Goal: Information Seeking & Learning: Learn about a topic

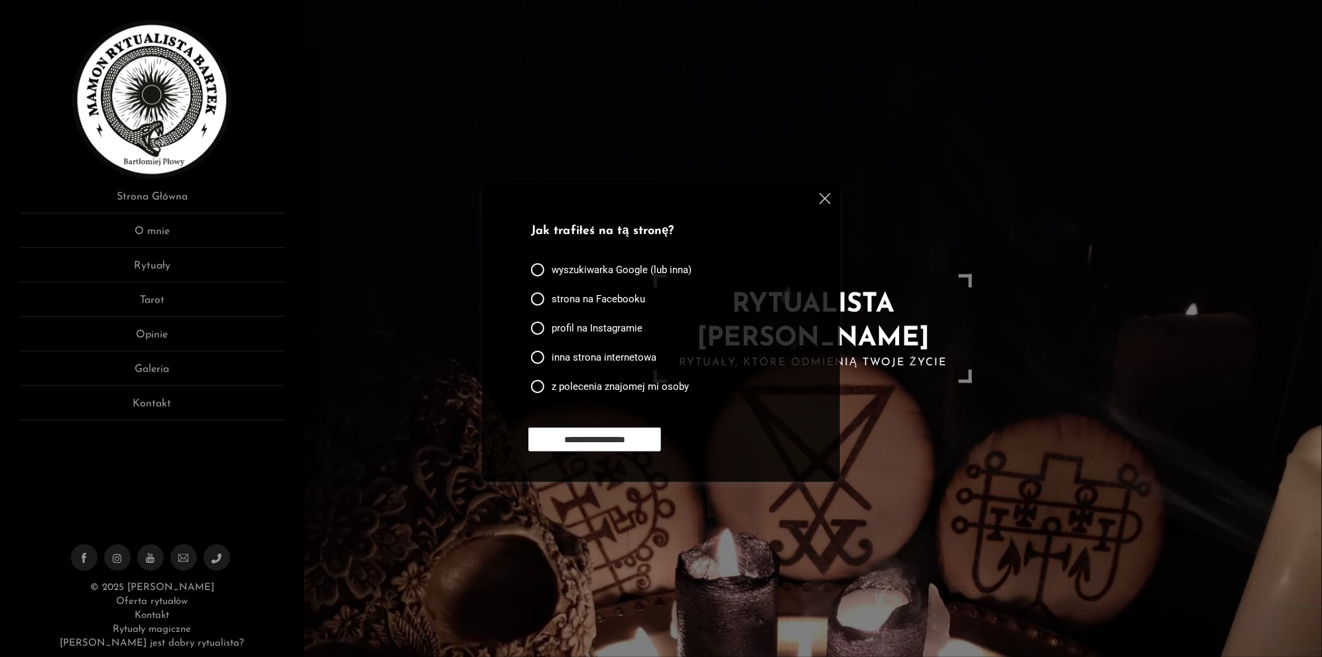
click at [827, 199] on img at bounding box center [824, 198] width 11 height 11
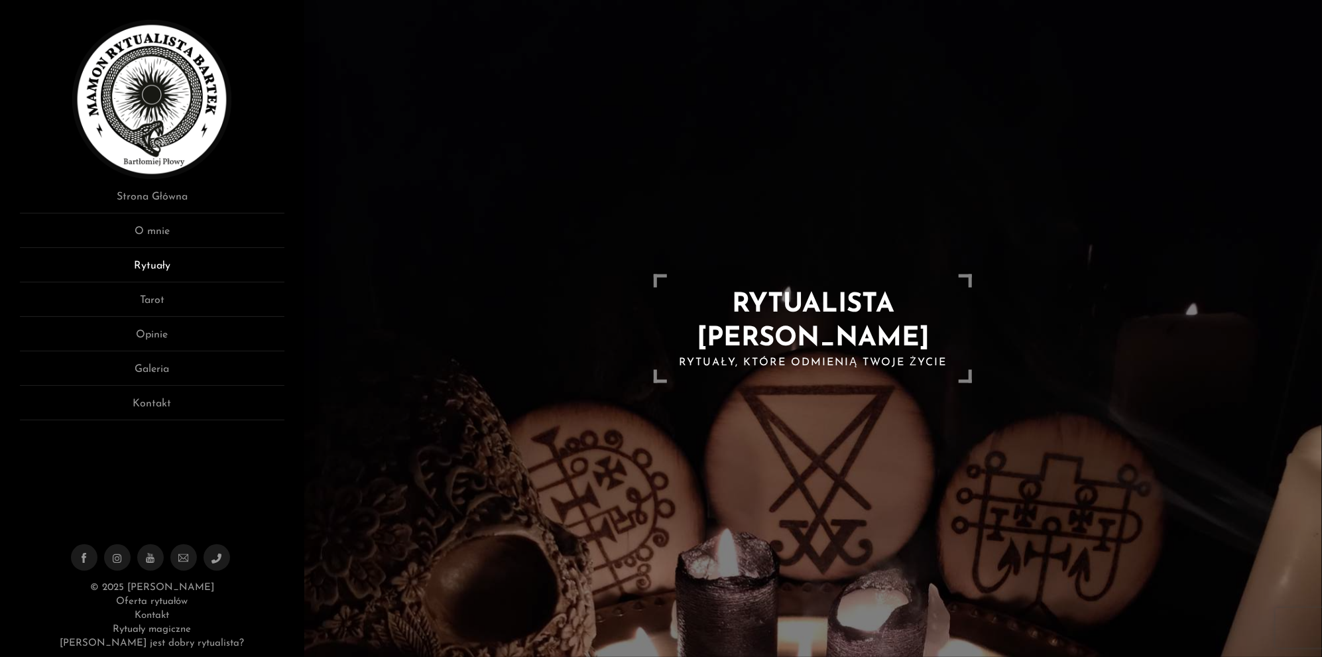
click at [146, 258] on link "Rytuały" at bounding box center [152, 270] width 265 height 25
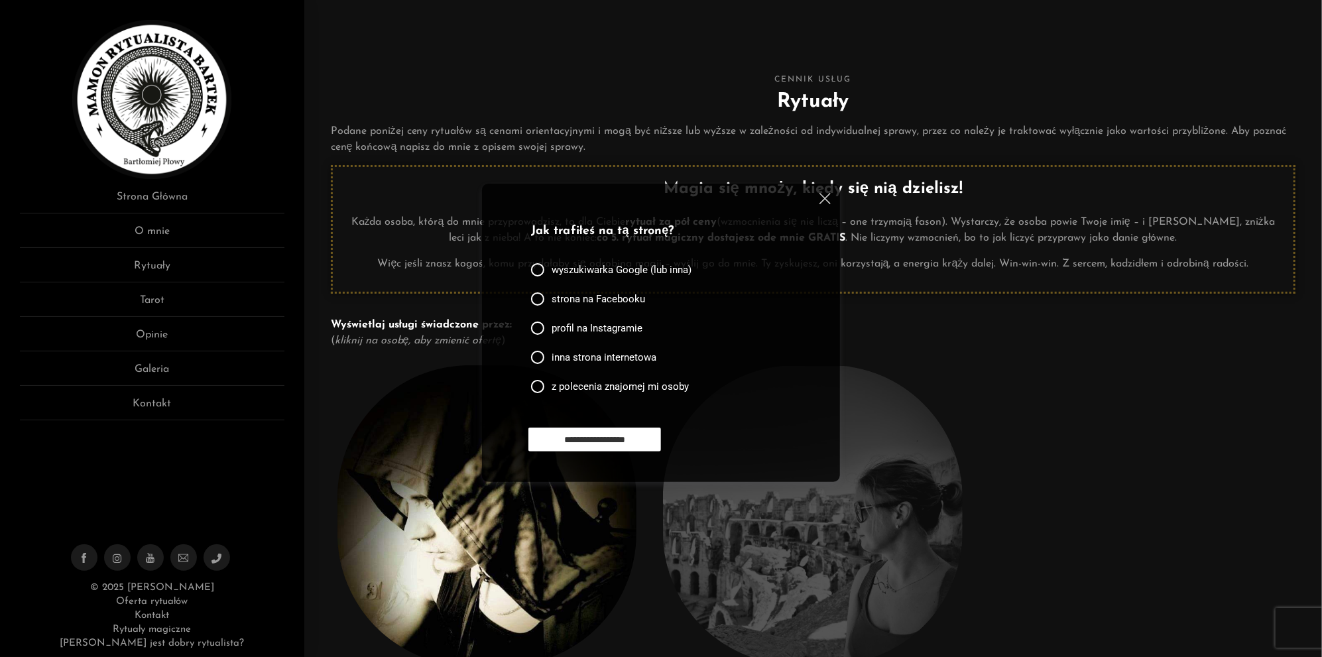
click at [823, 196] on img at bounding box center [824, 198] width 11 height 11
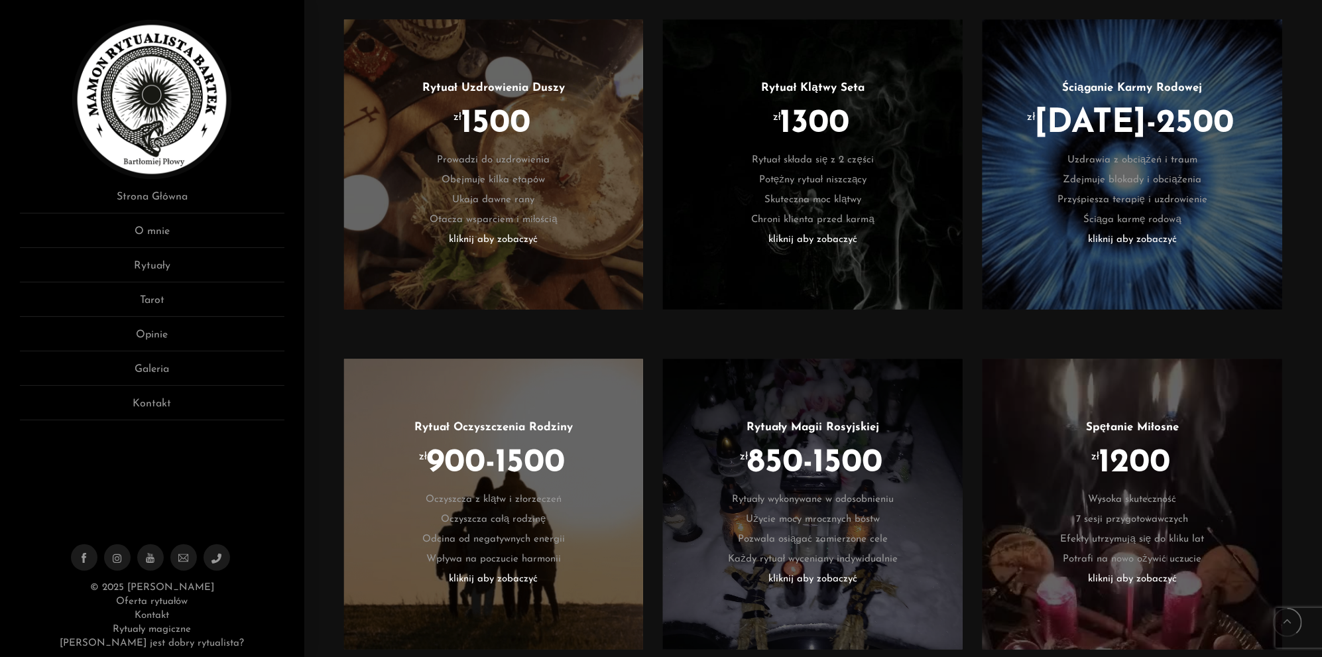
scroll to position [1591, 0]
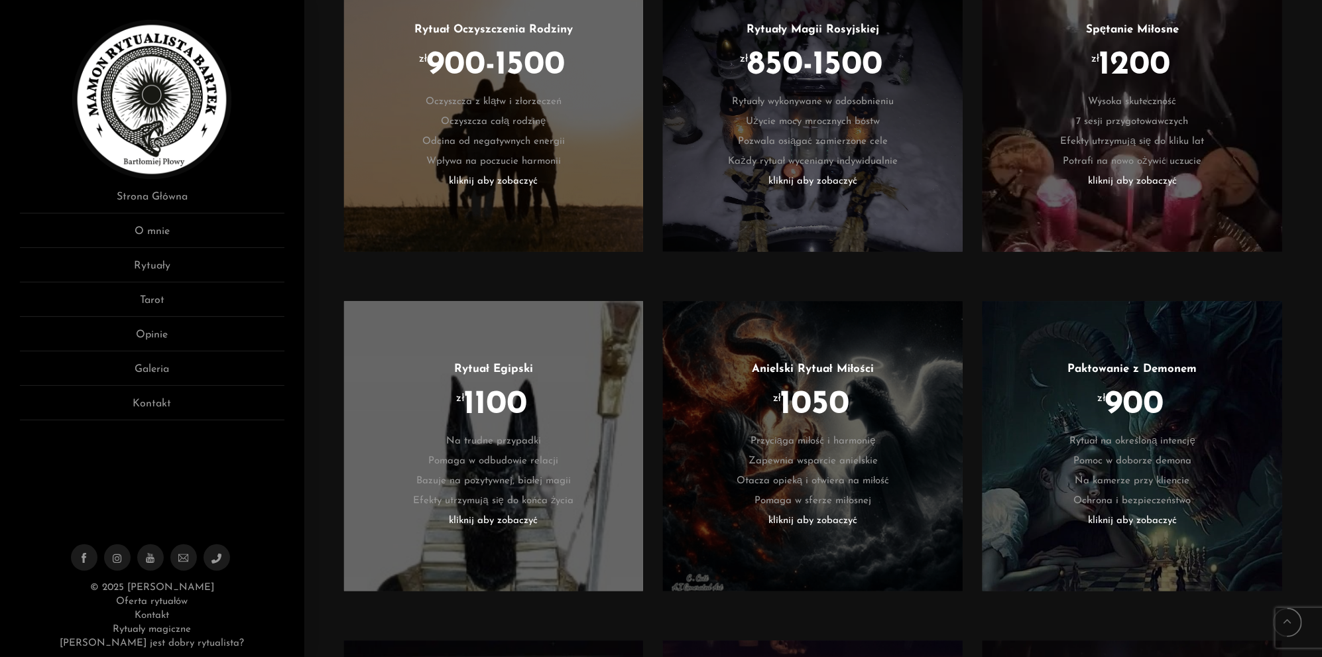
click at [1088, 419] on li "zł 900" at bounding box center [1132, 415] width 260 height 34
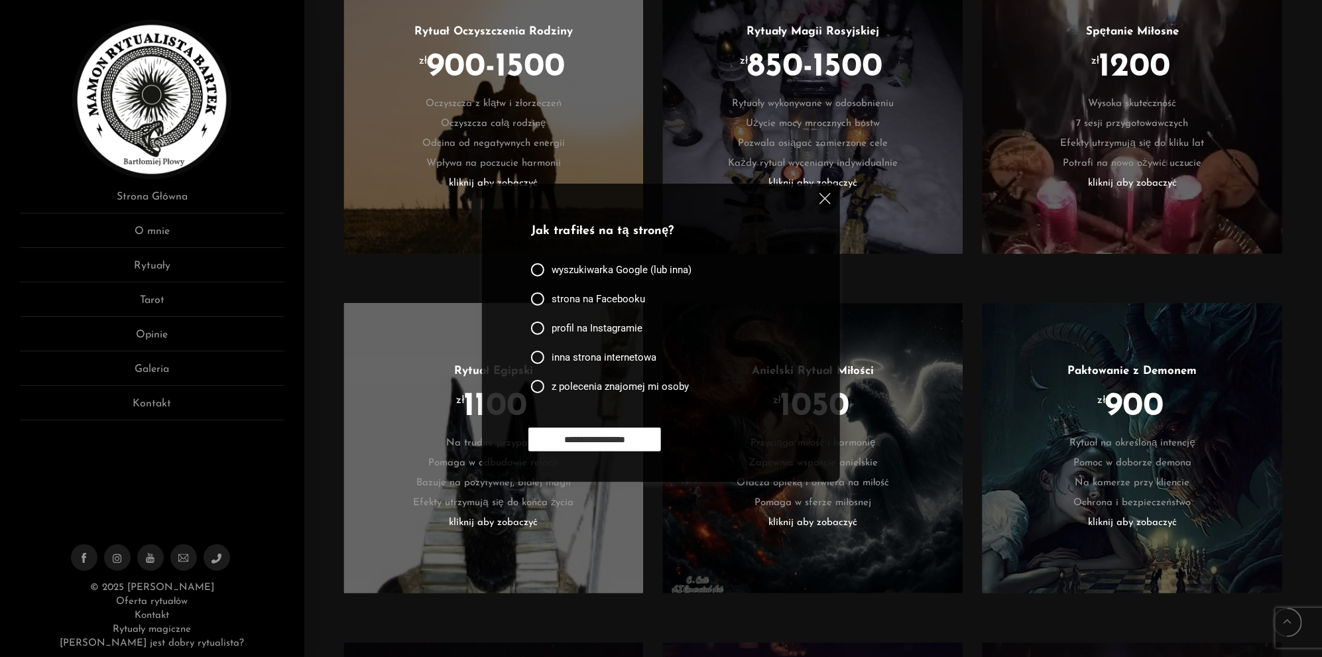
scroll to position [1591, 0]
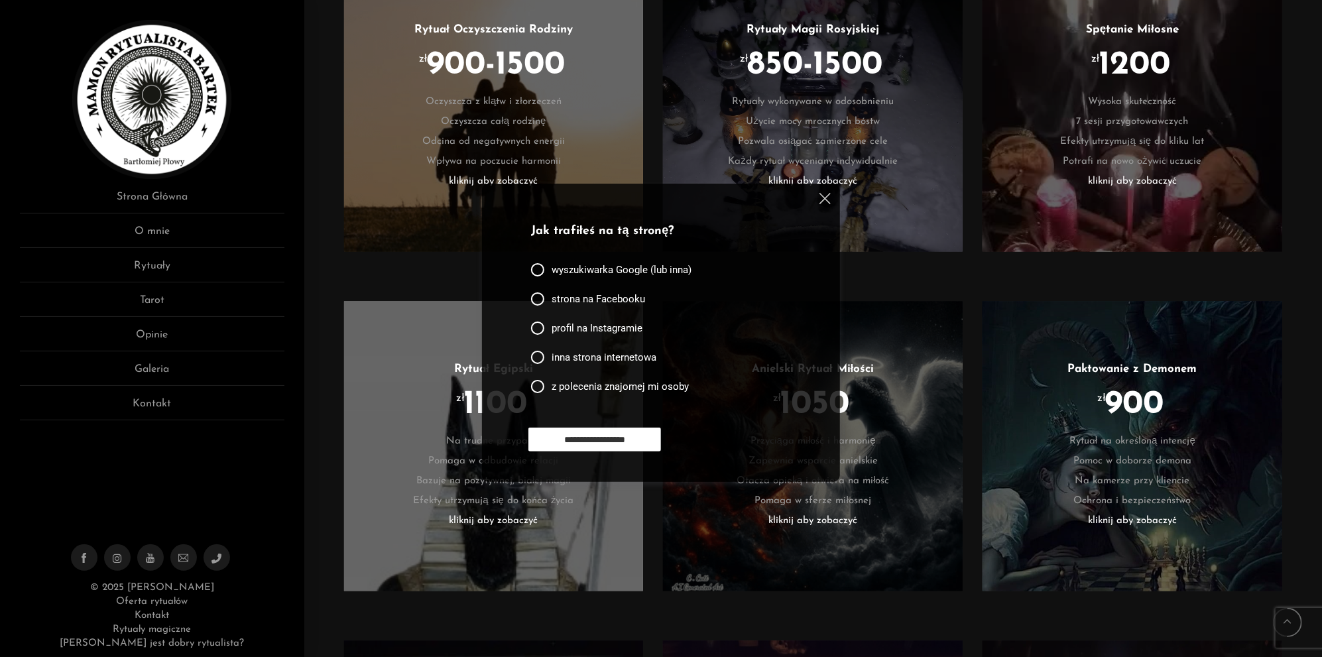
click at [830, 200] on img at bounding box center [824, 198] width 11 height 11
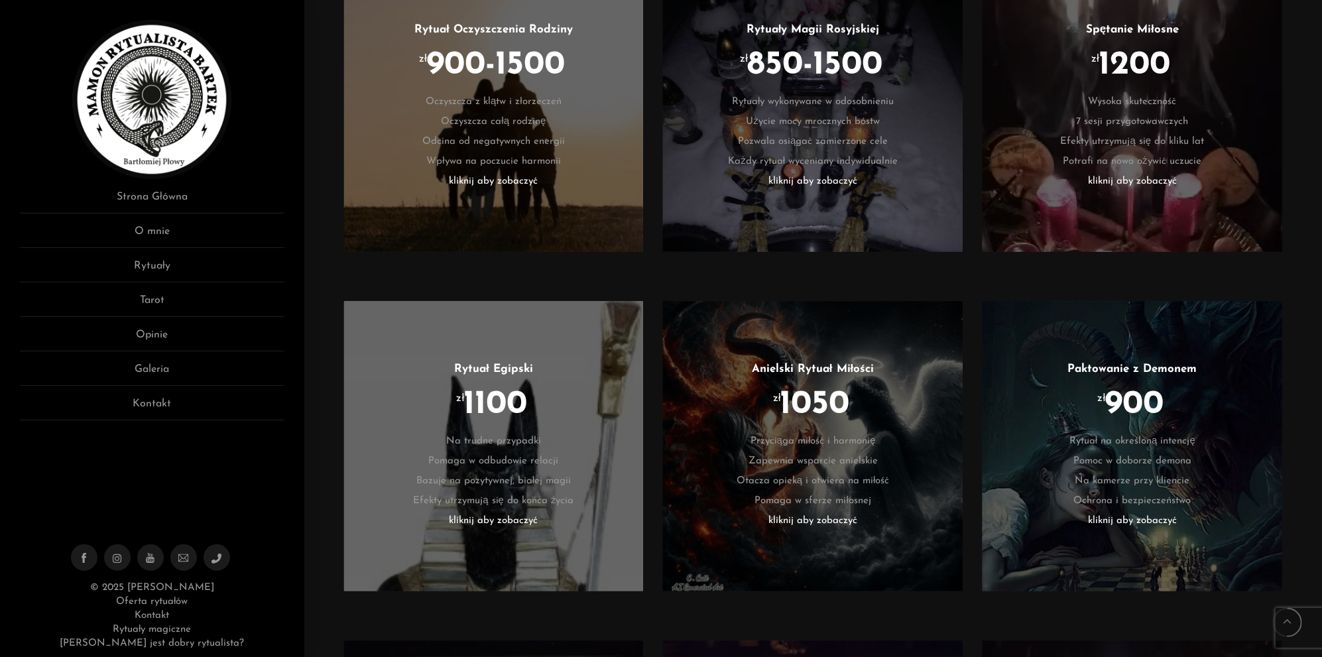
click at [1113, 520] on li "kliknij aby zobaczyć" at bounding box center [1132, 522] width 260 height 20
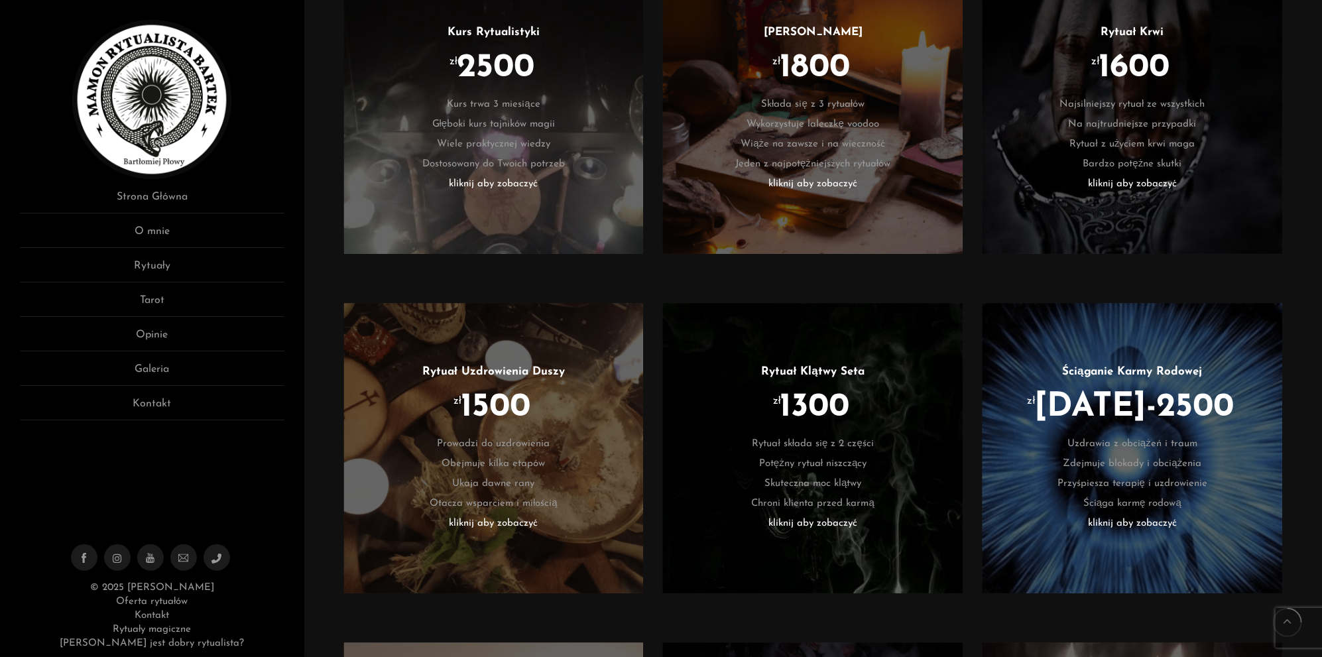
scroll to position [793, 0]
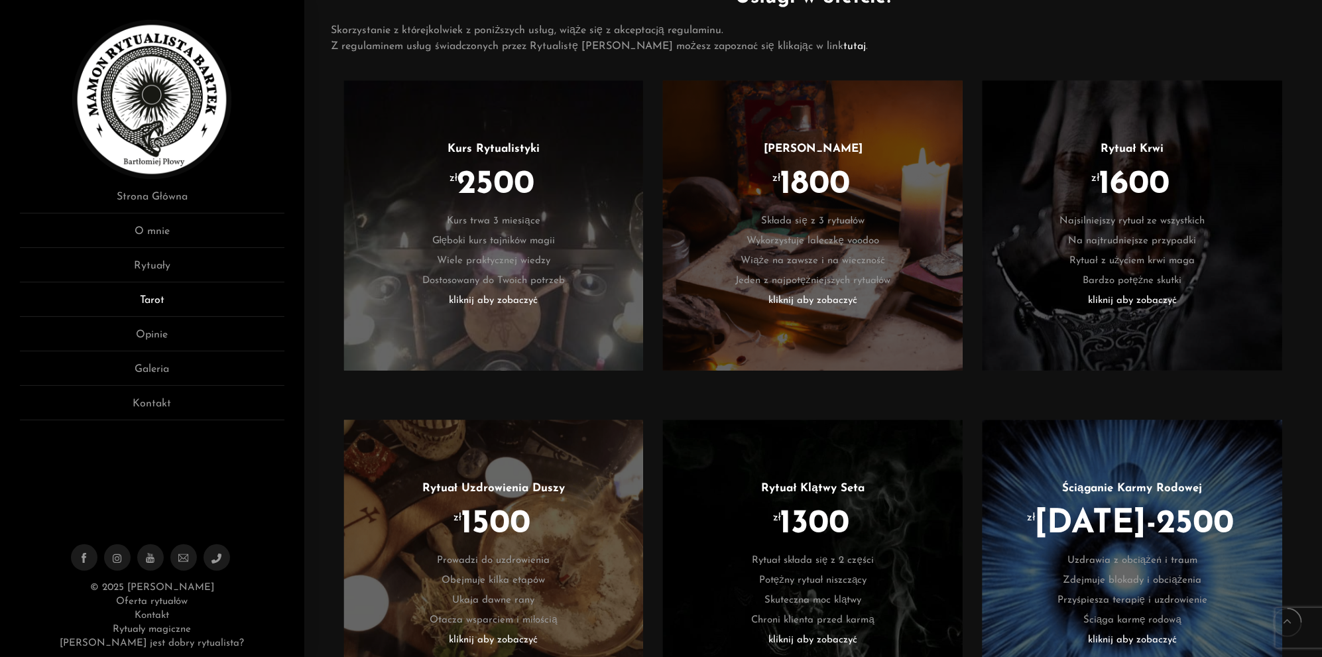
click at [179, 298] on link "Tarot" at bounding box center [152, 304] width 265 height 25
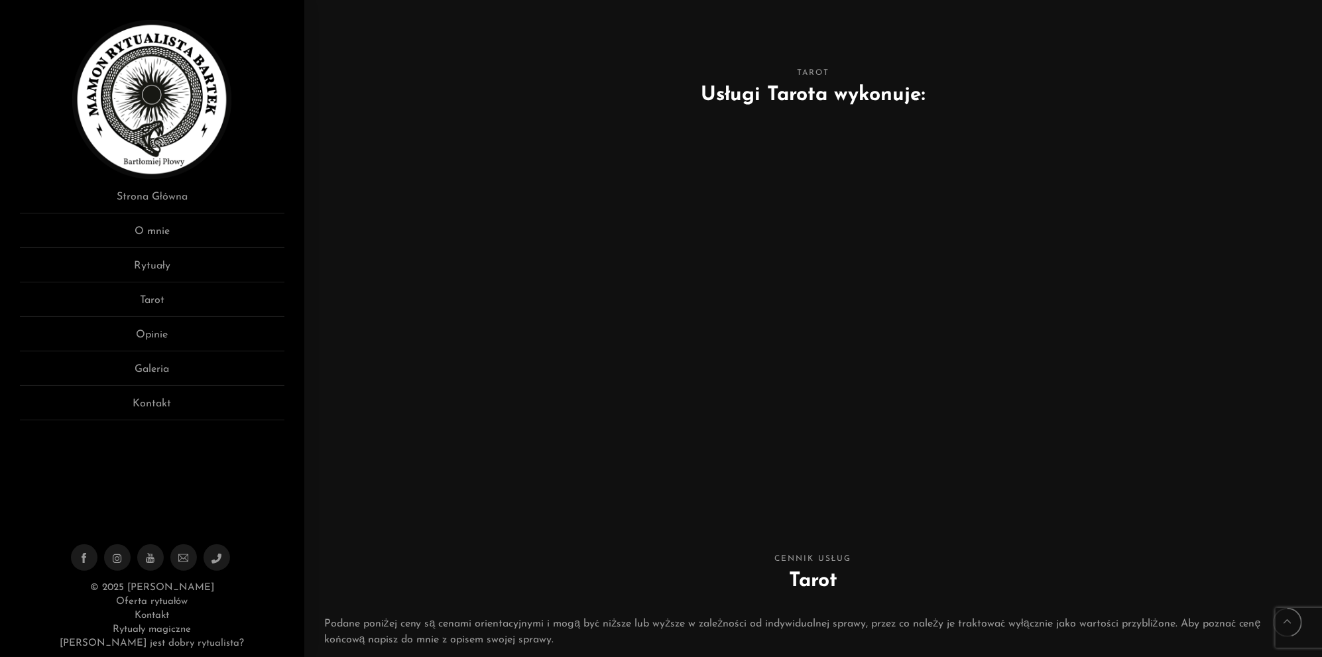
scroll to position [398, 0]
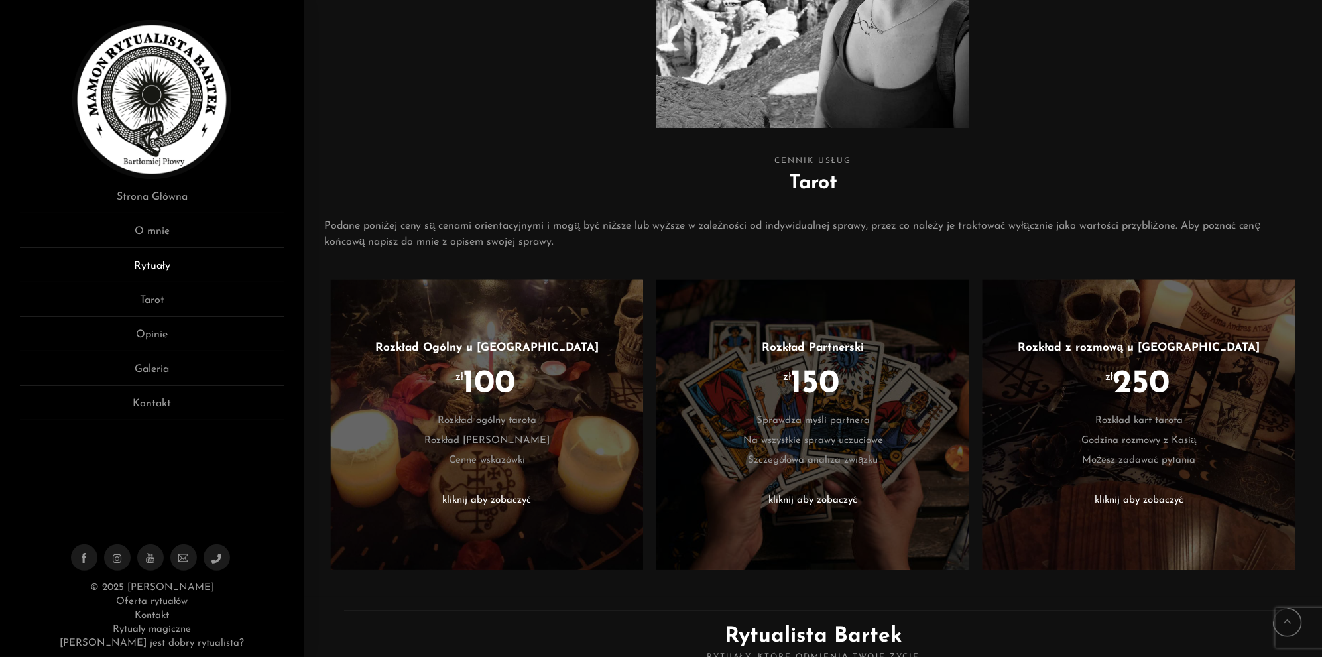
click at [153, 271] on link "Rytuały" at bounding box center [152, 270] width 265 height 25
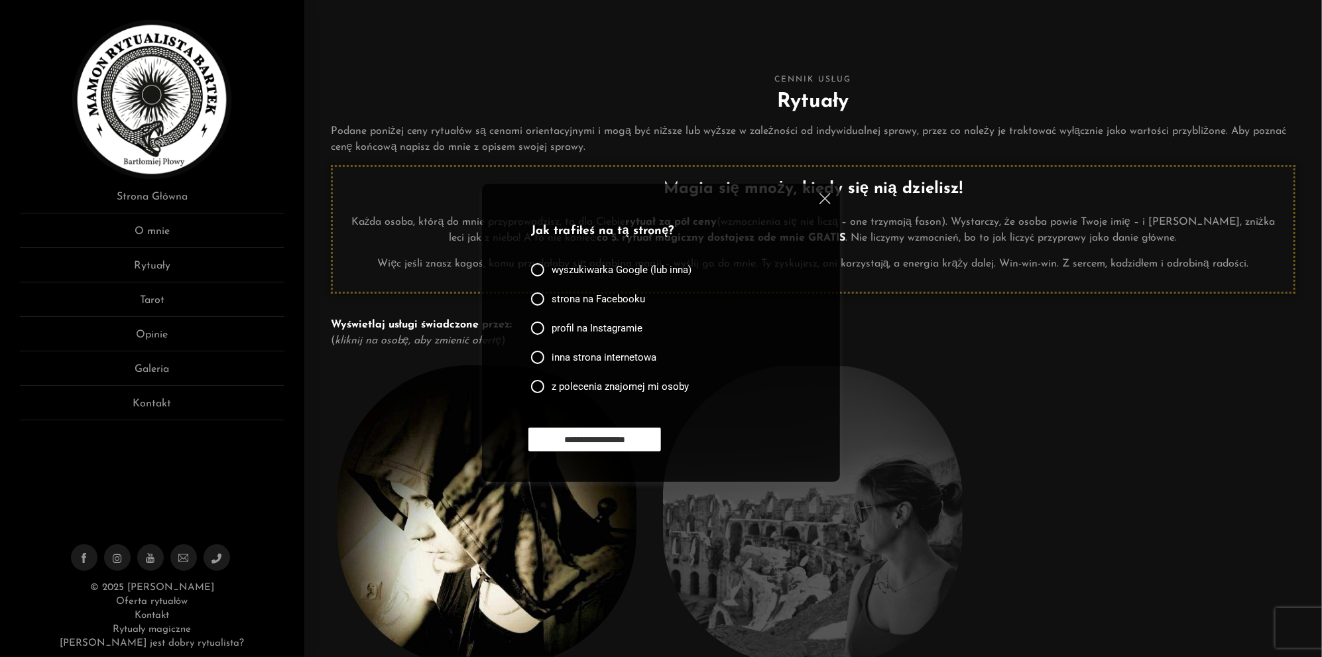
click at [821, 201] on img at bounding box center [824, 198] width 11 height 11
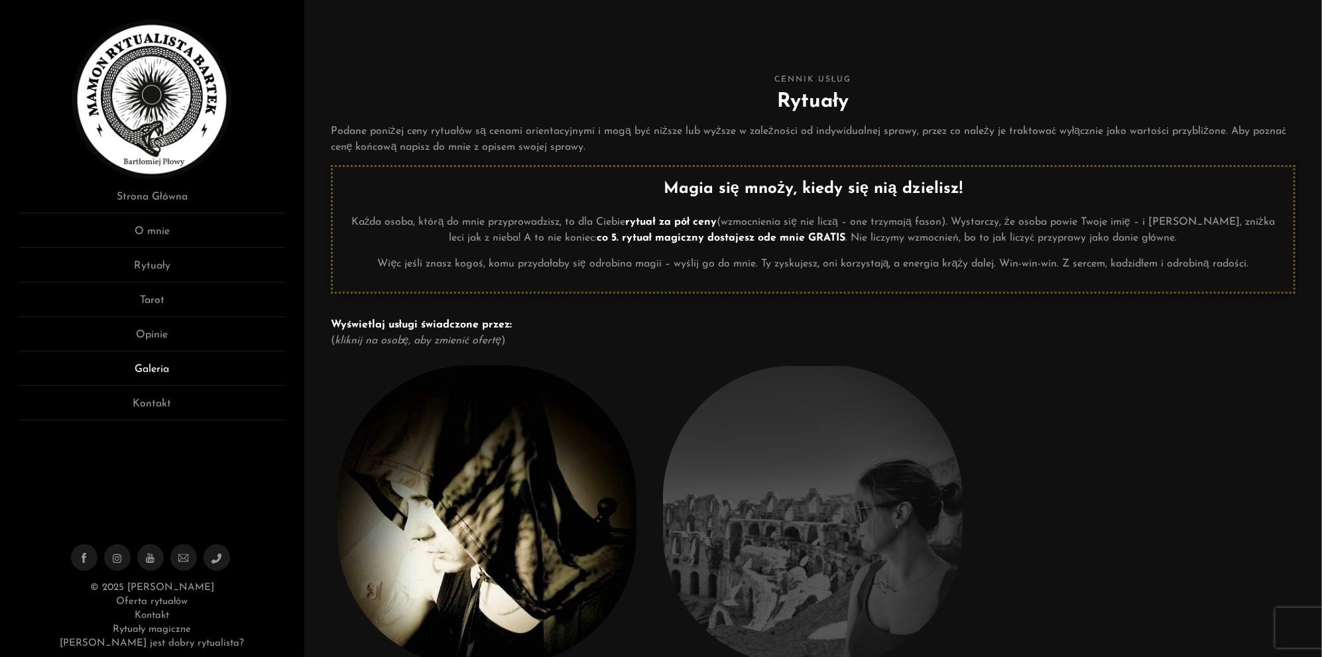
click at [164, 374] on link "Galeria" at bounding box center [152, 373] width 265 height 25
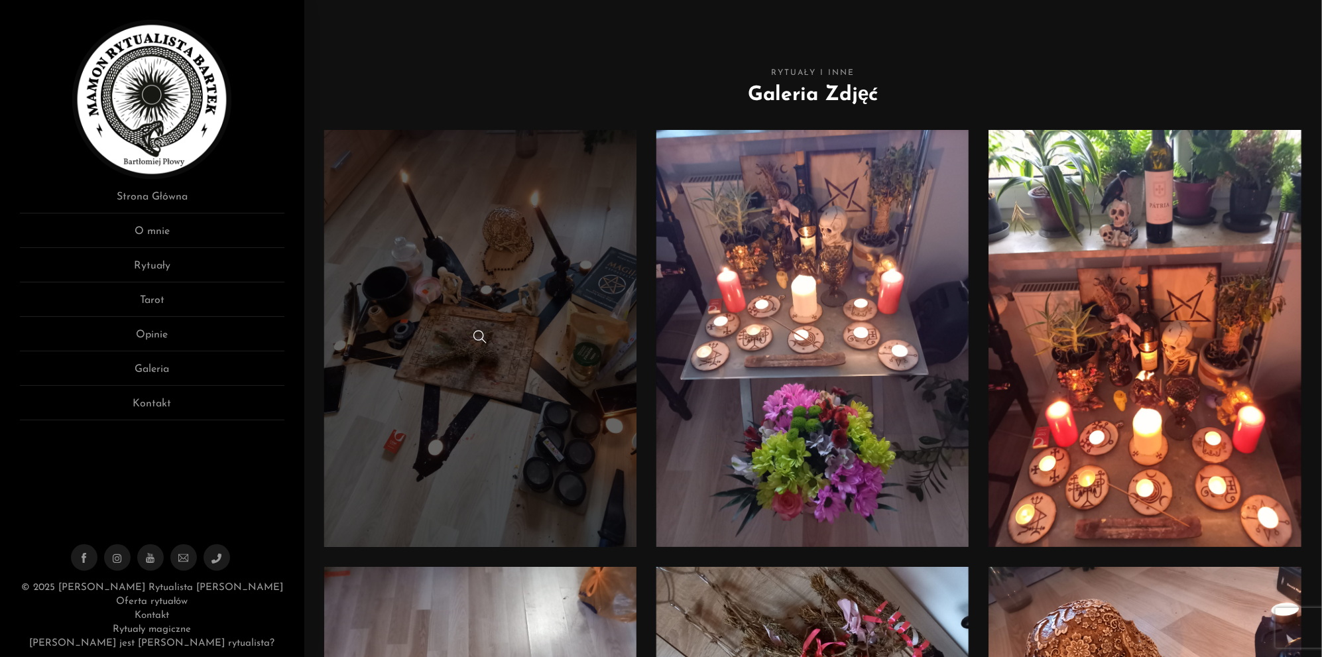
click at [426, 404] on link at bounding box center [480, 338] width 313 height 417
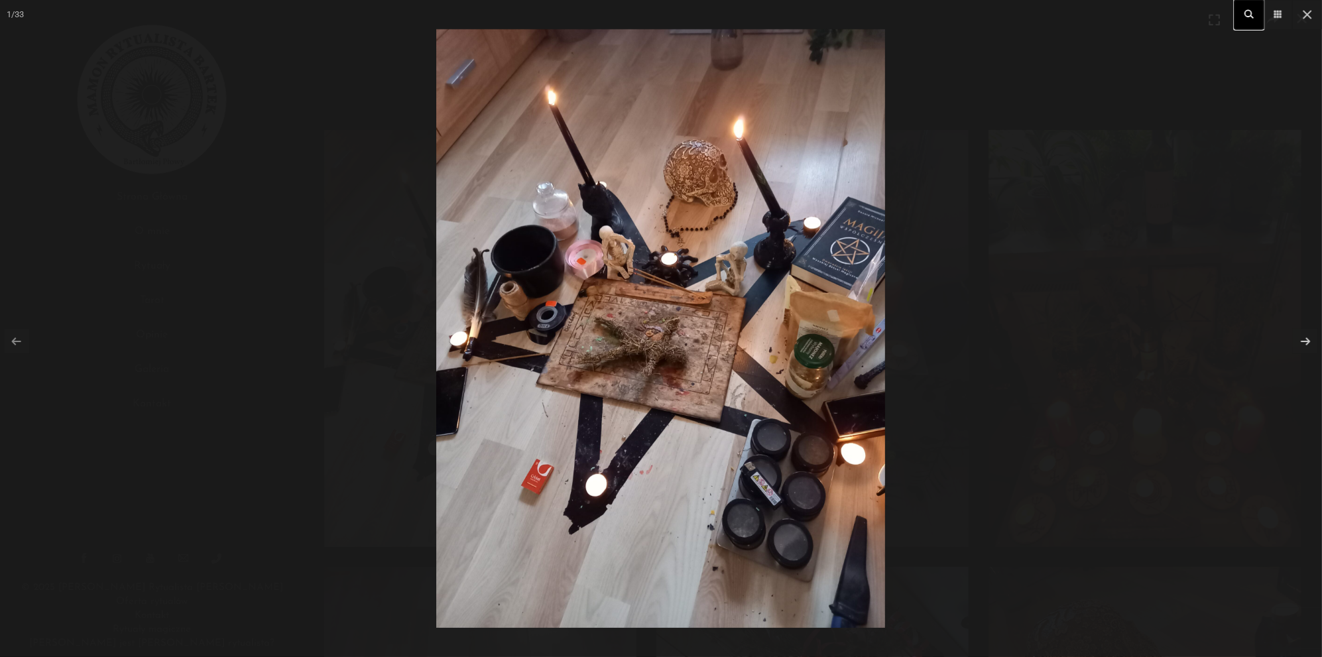
click at [1248, 10] on icon at bounding box center [1249, 14] width 9 height 8
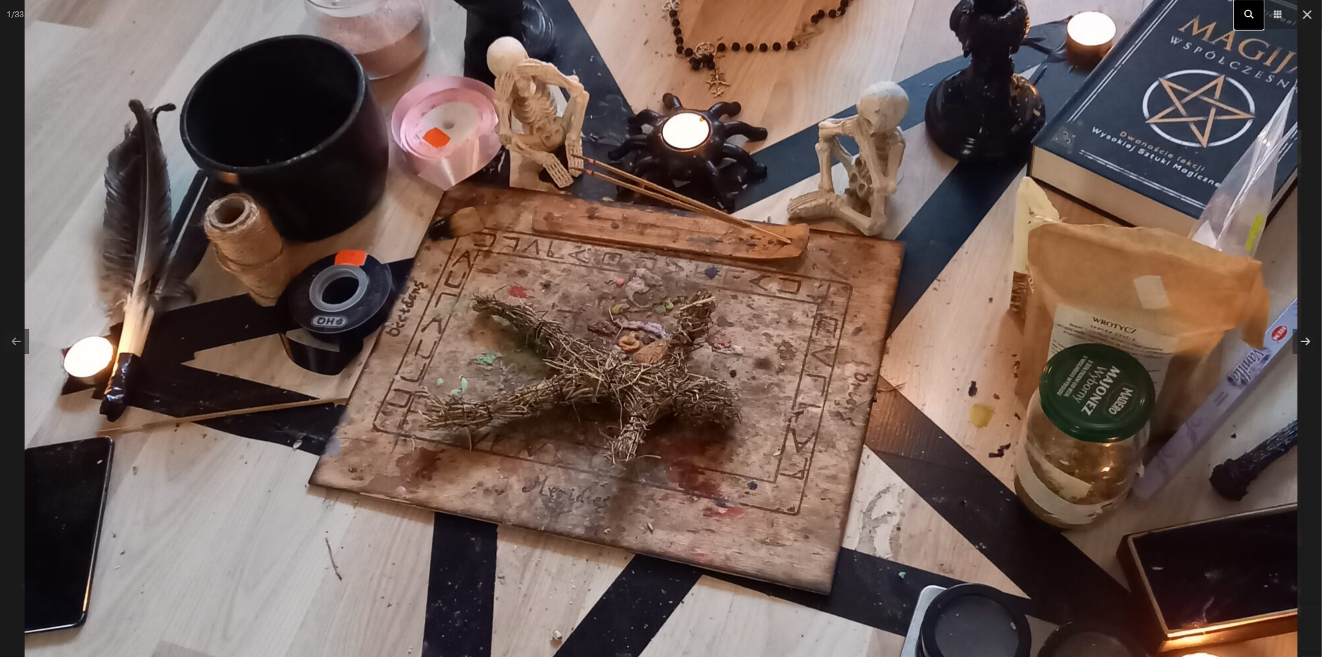
click at [1248, 10] on icon at bounding box center [1249, 14] width 9 height 8
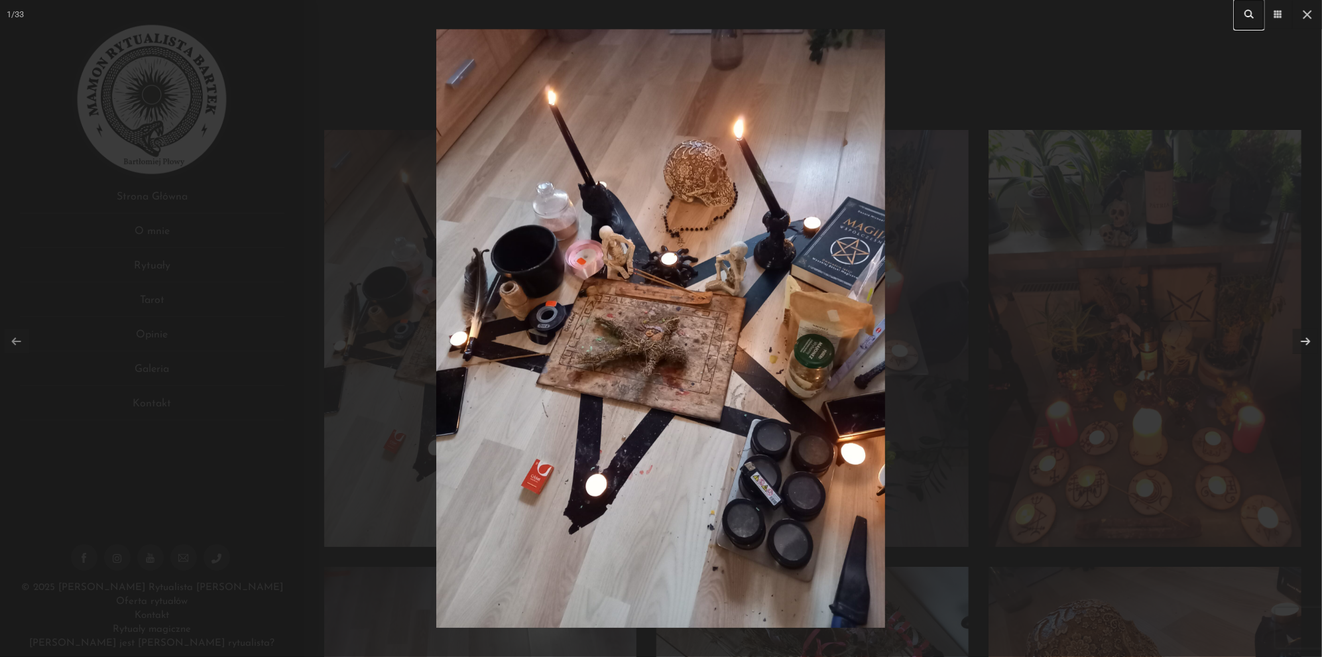
click at [843, 320] on img at bounding box center [660, 328] width 449 height 599
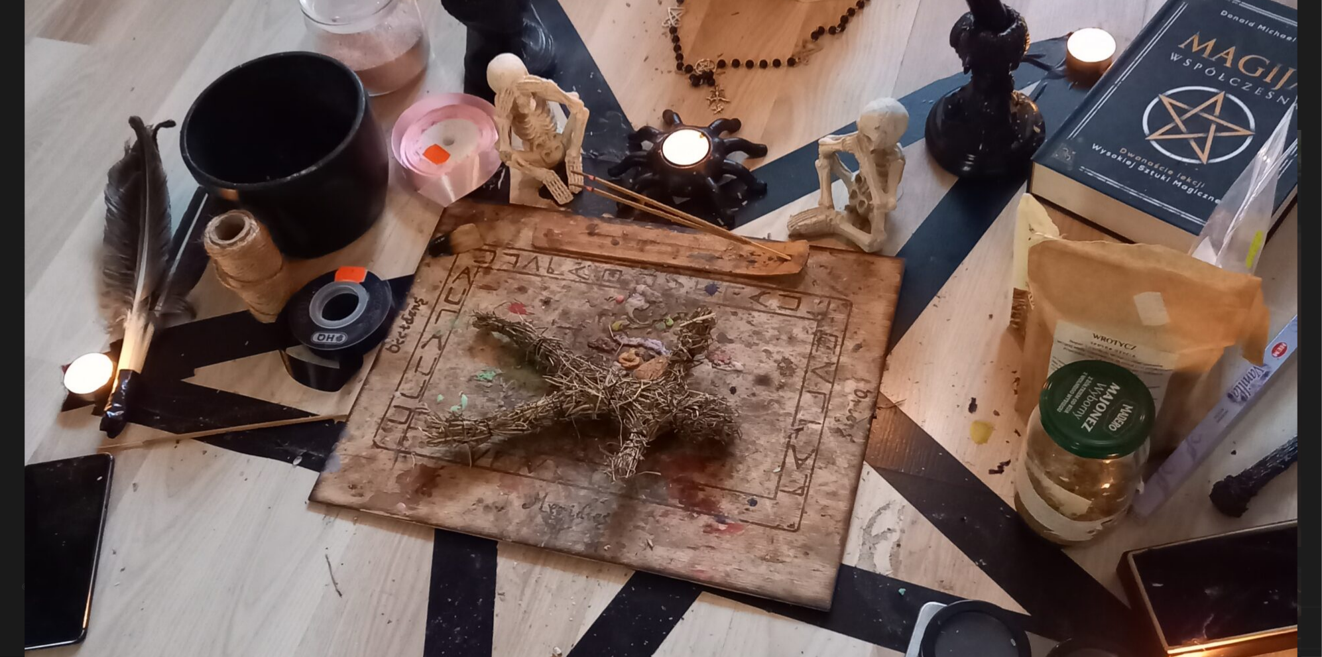
click at [843, 320] on img at bounding box center [661, 344] width 1273 height 1697
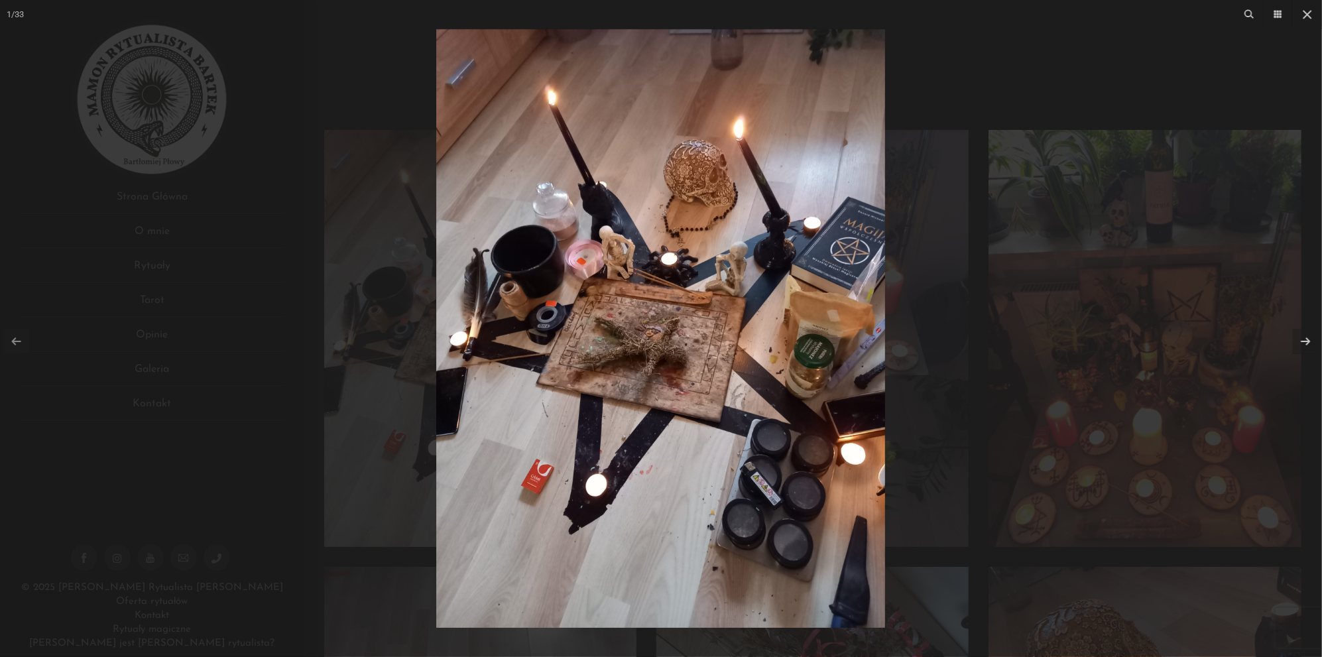
click at [767, 292] on img at bounding box center [660, 328] width 449 height 599
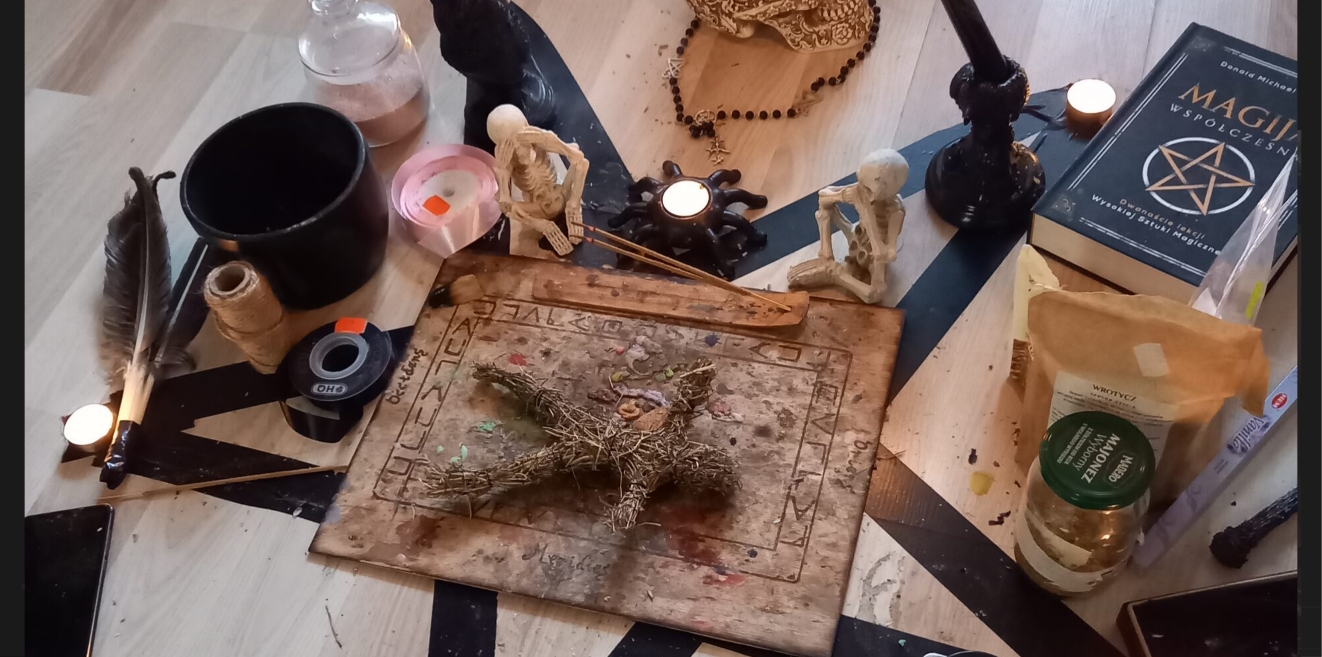
click at [767, 292] on img at bounding box center [661, 395] width 1273 height 1697
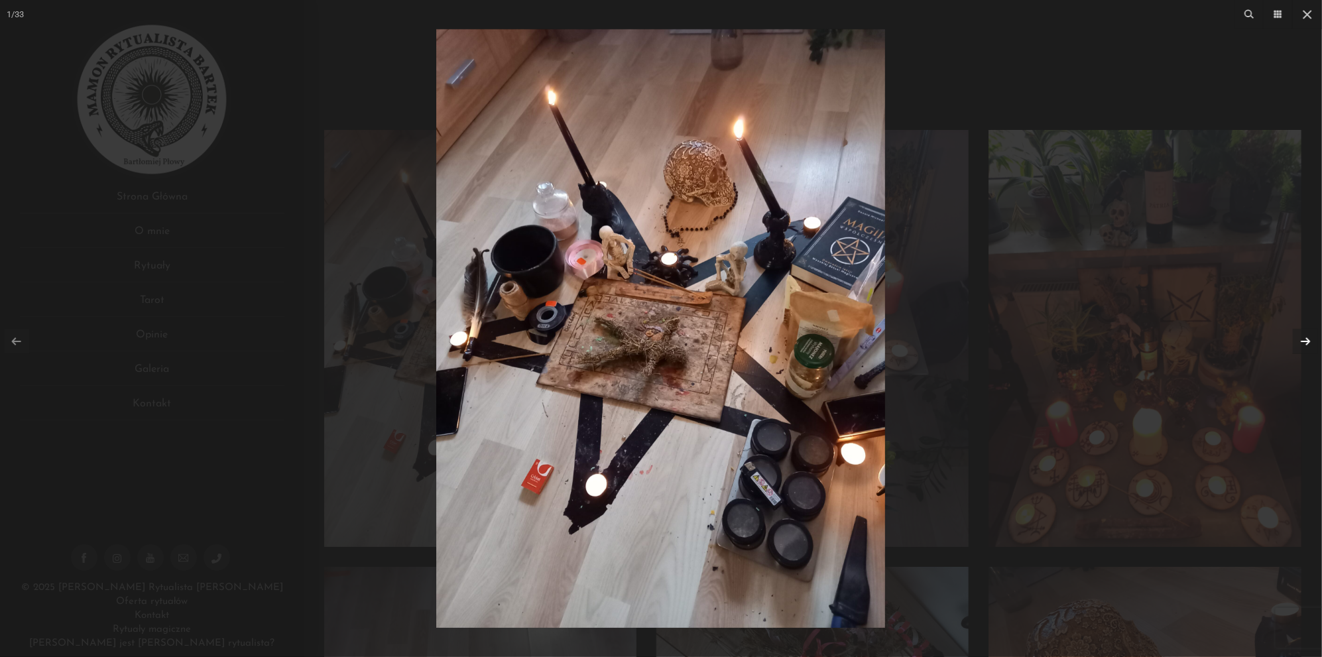
click at [1309, 342] on link at bounding box center [1305, 341] width 25 height 25
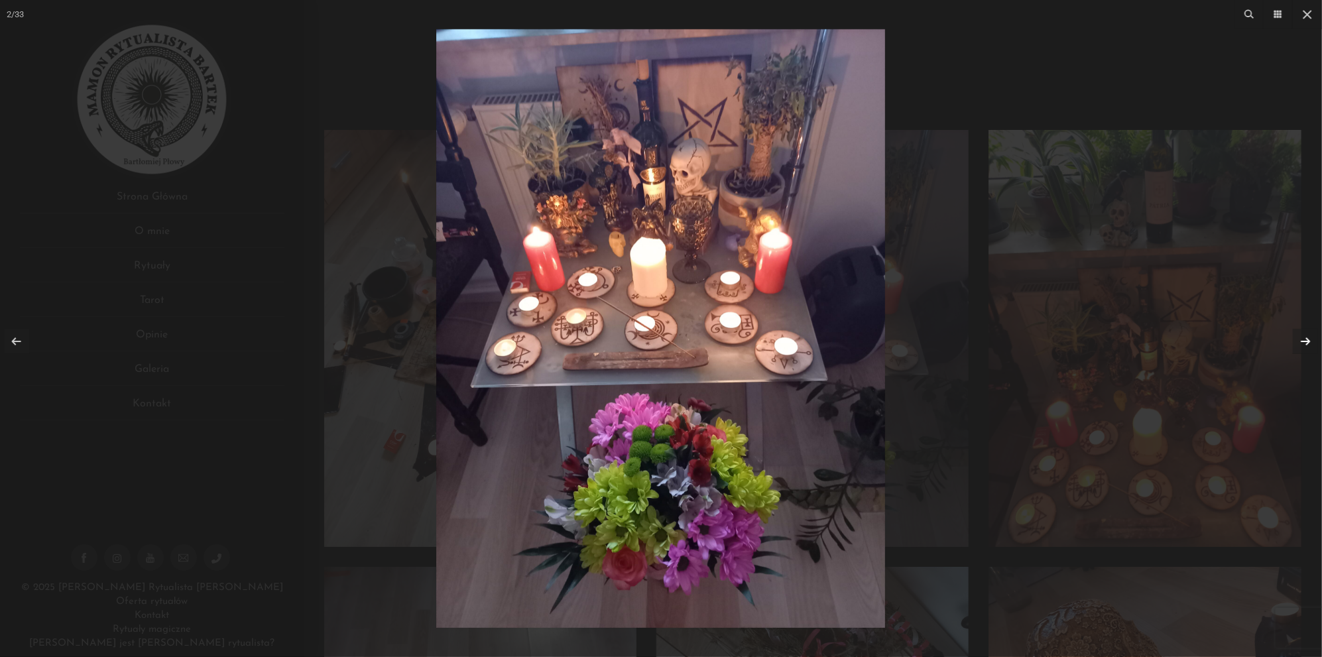
click at [783, 358] on img at bounding box center [660, 328] width 449 height 599
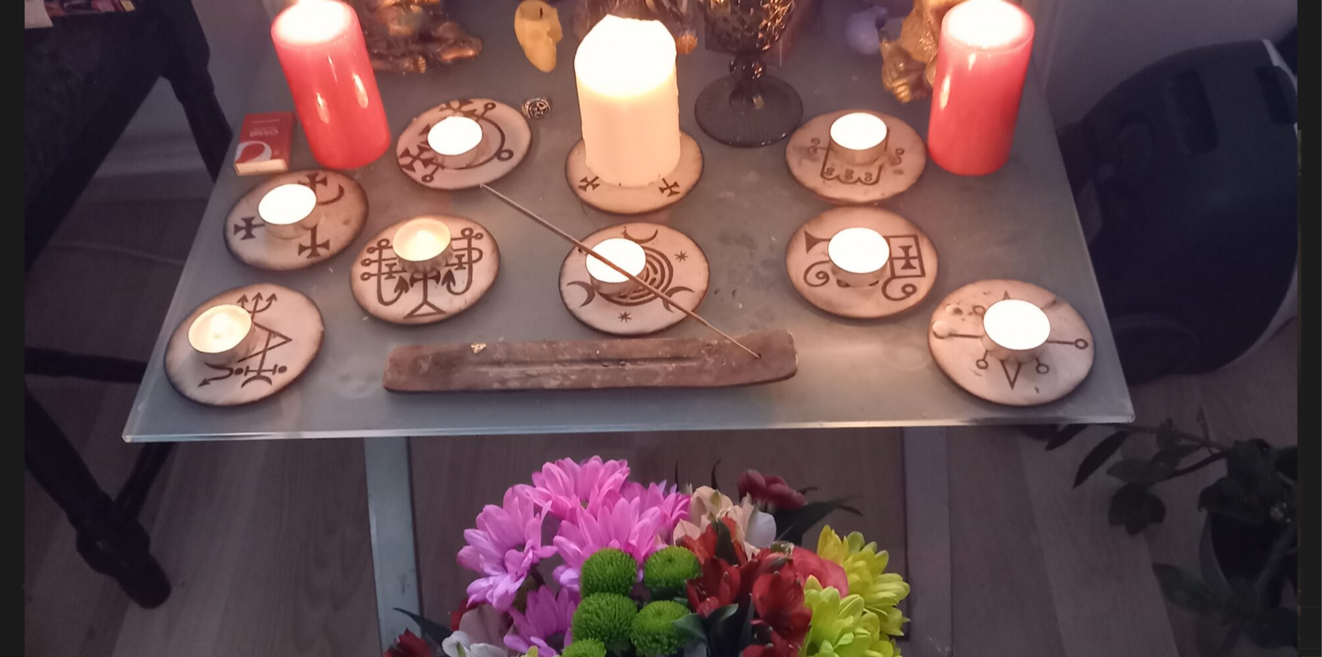
click at [783, 358] on img at bounding box center [661, 274] width 1273 height 1697
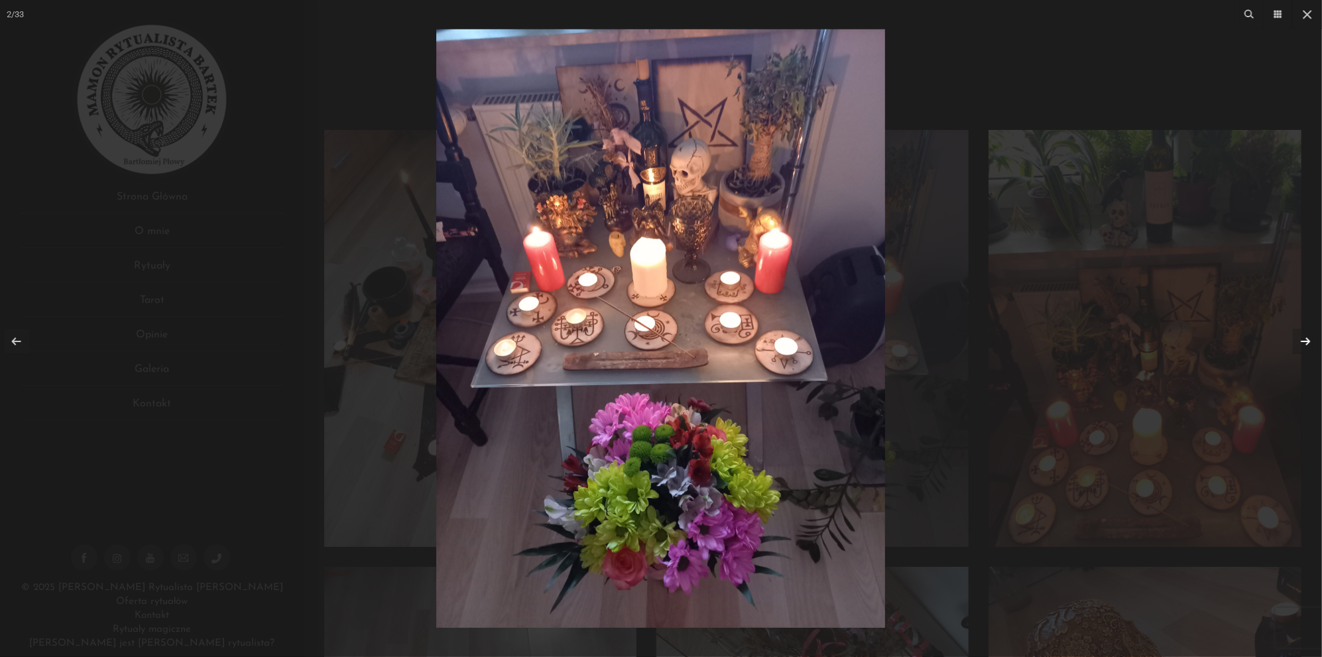
click at [1306, 337] on link at bounding box center [1305, 341] width 25 height 25
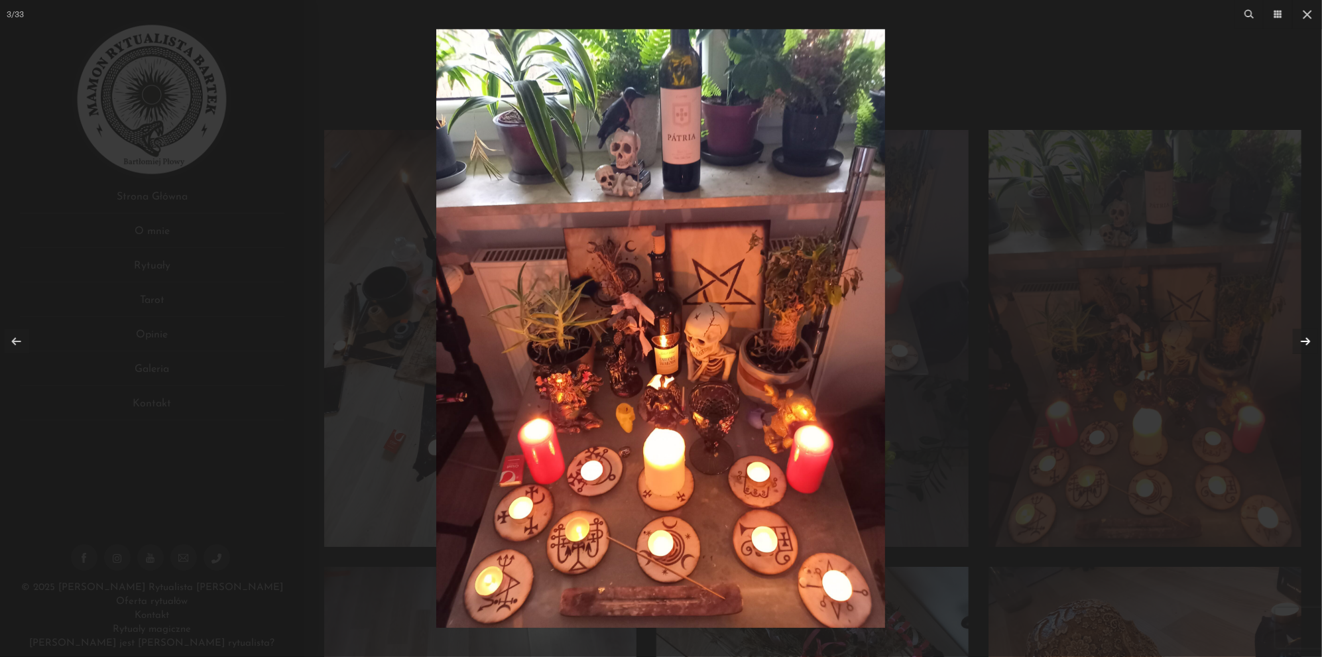
click at [1307, 339] on link at bounding box center [1305, 341] width 25 height 25
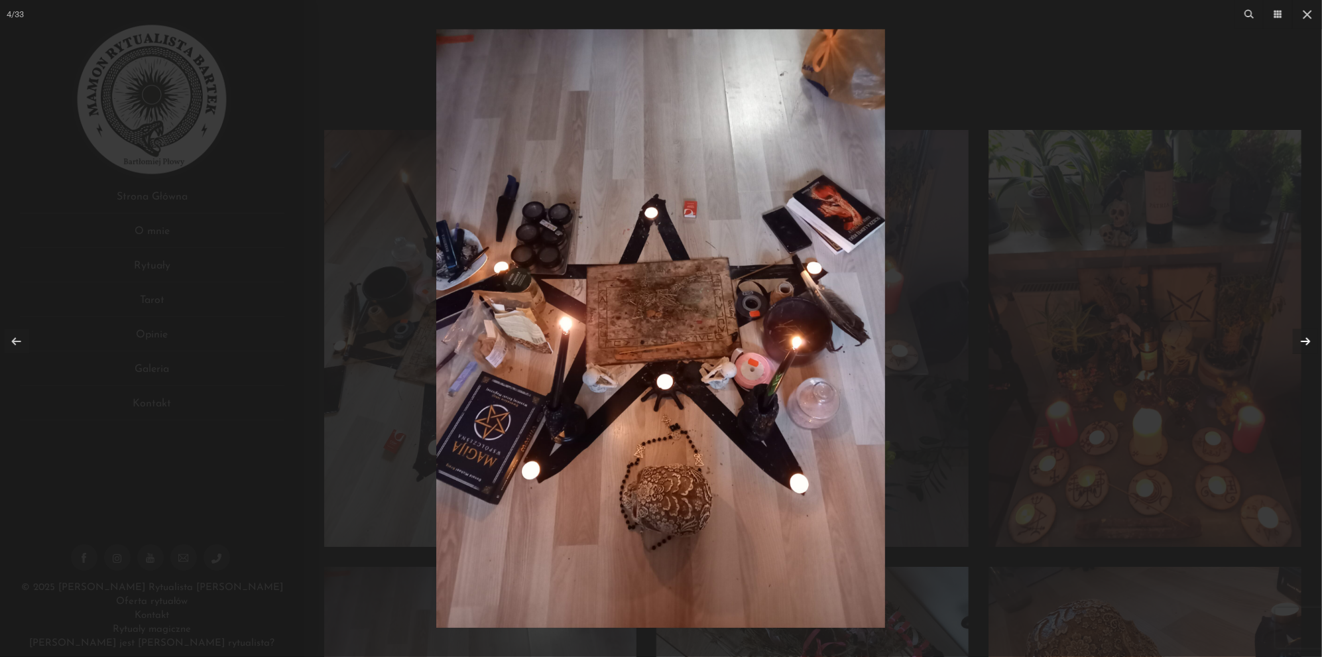
click at [615, 367] on img at bounding box center [660, 328] width 449 height 599
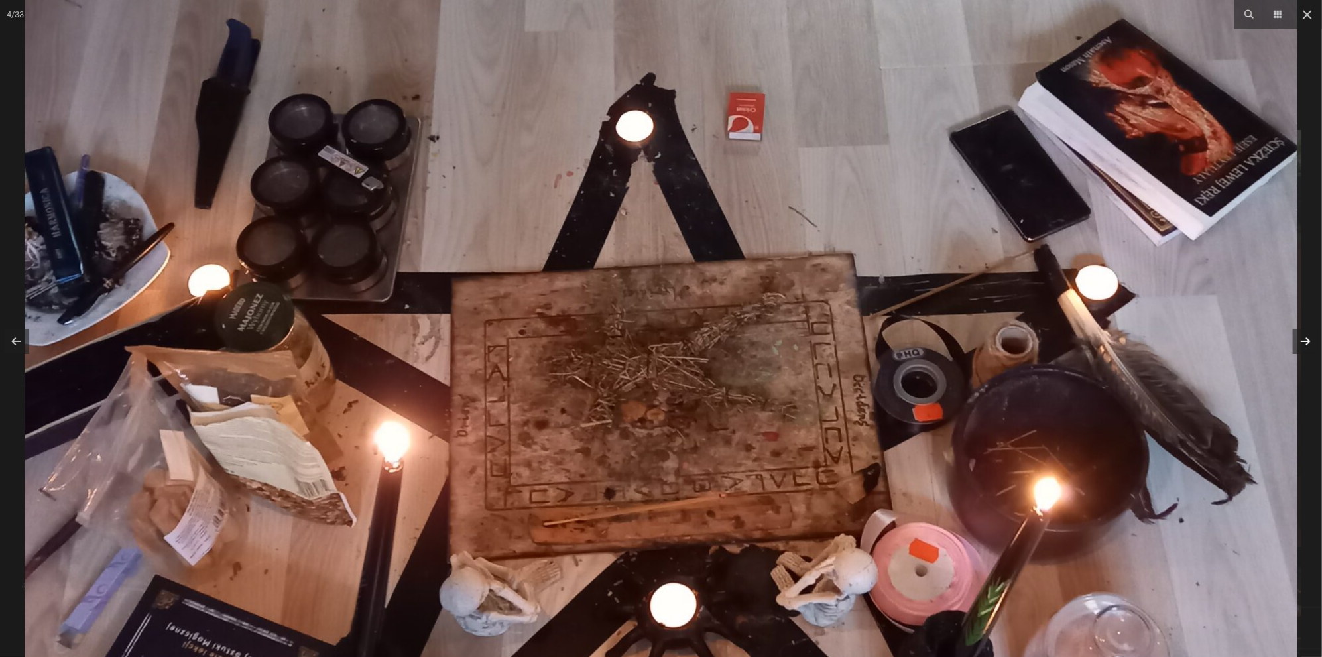
drag, startPoint x: 840, startPoint y: 352, endPoint x: 782, endPoint y: 550, distance: 206.4
click at [782, 550] on img at bounding box center [661, 454] width 1273 height 1697
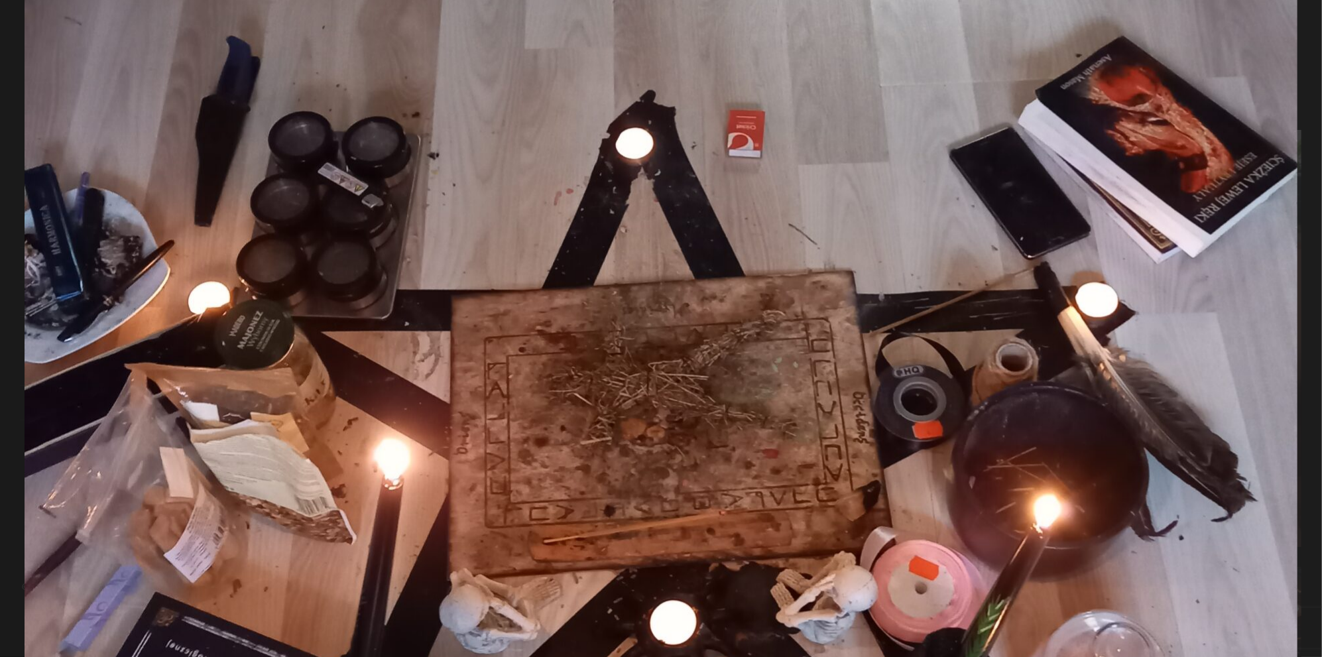
click at [782, 550] on img at bounding box center [661, 471] width 1273 height 1697
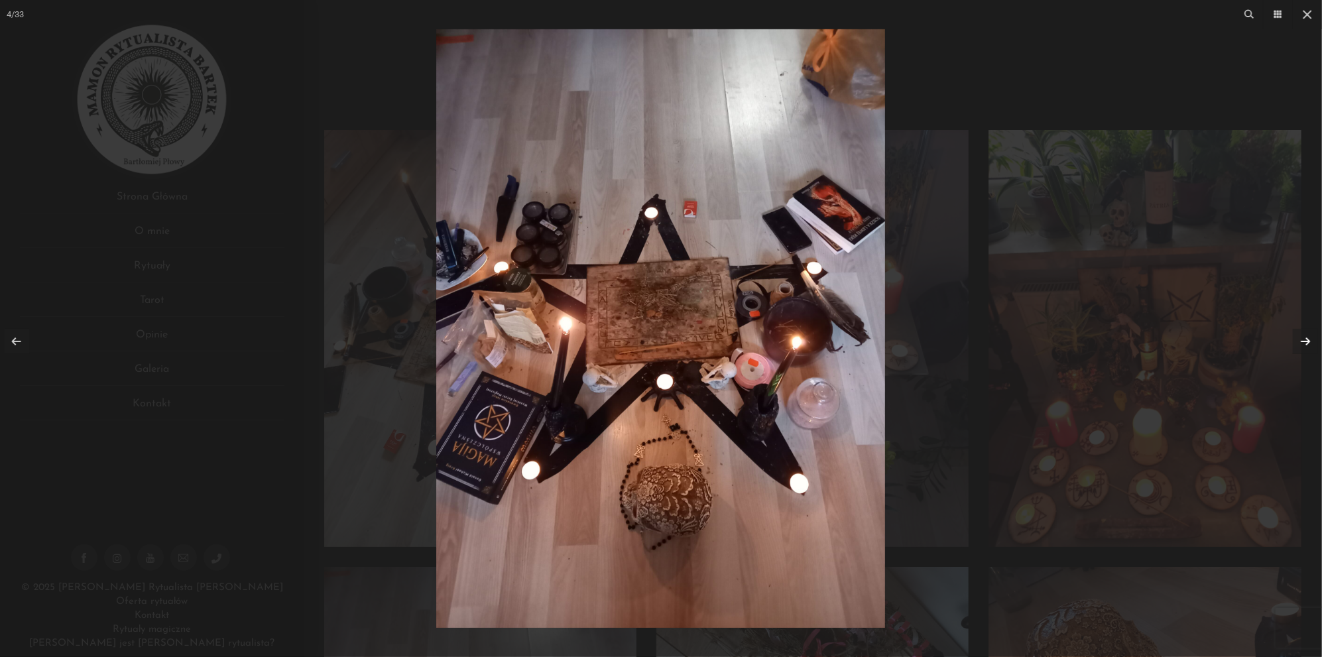
click at [1299, 338] on link at bounding box center [1305, 341] width 25 height 25
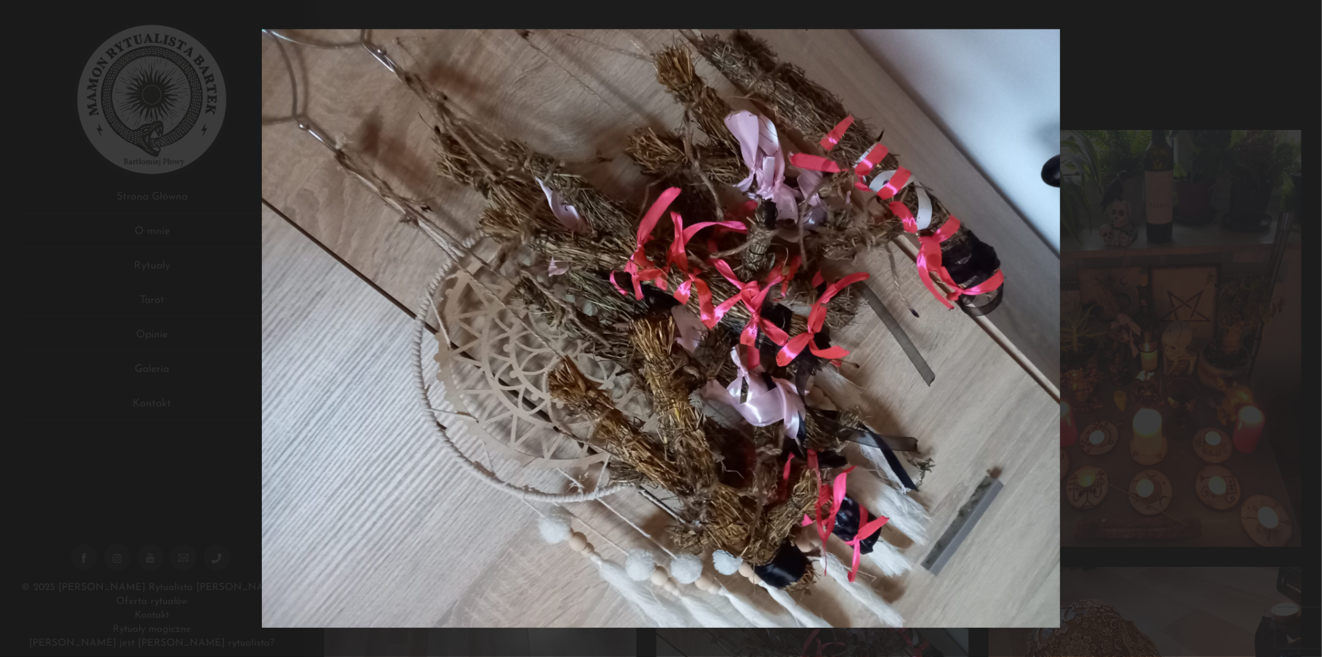
click at [1299, 338] on div at bounding box center [661, 328] width 1322 height 657
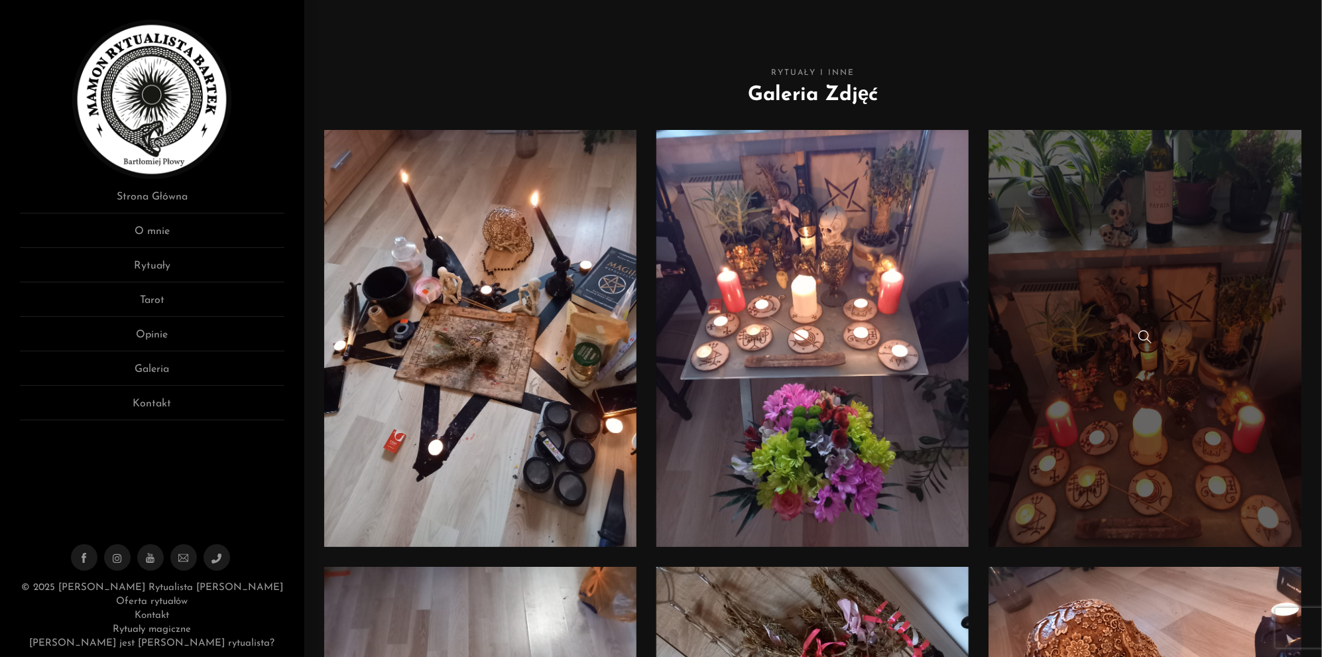
scroll to position [398, 0]
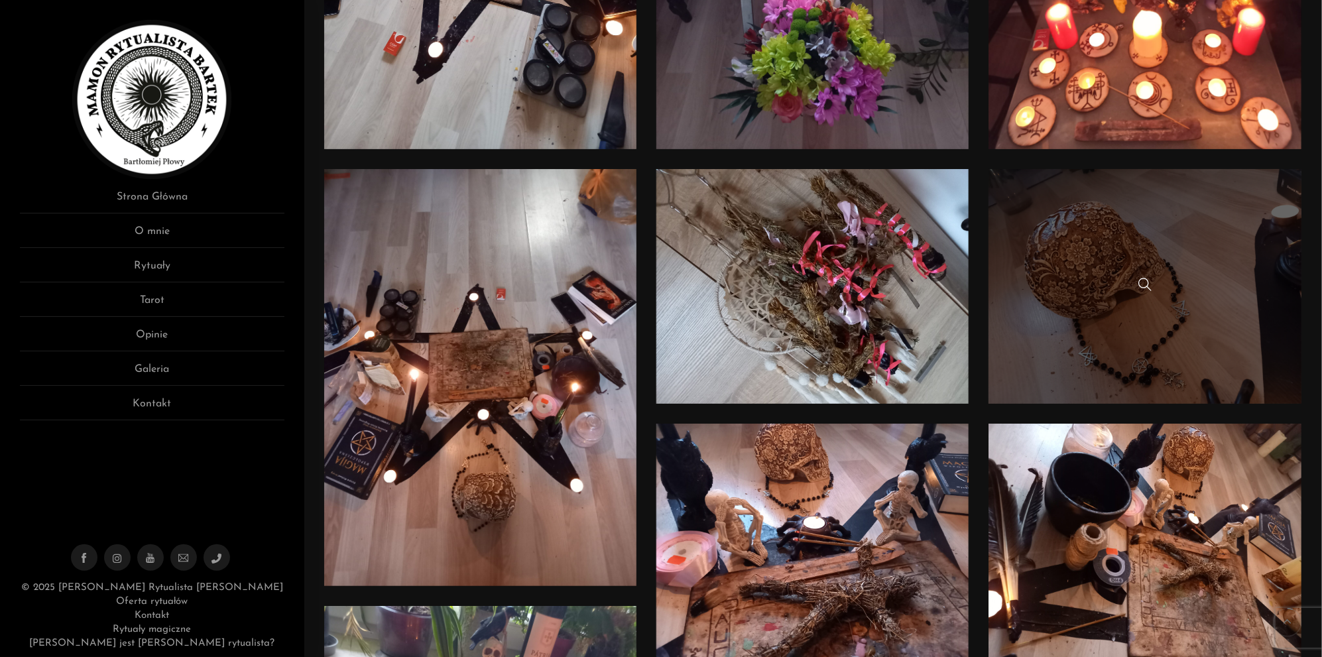
click at [1206, 318] on link at bounding box center [1144, 286] width 313 height 235
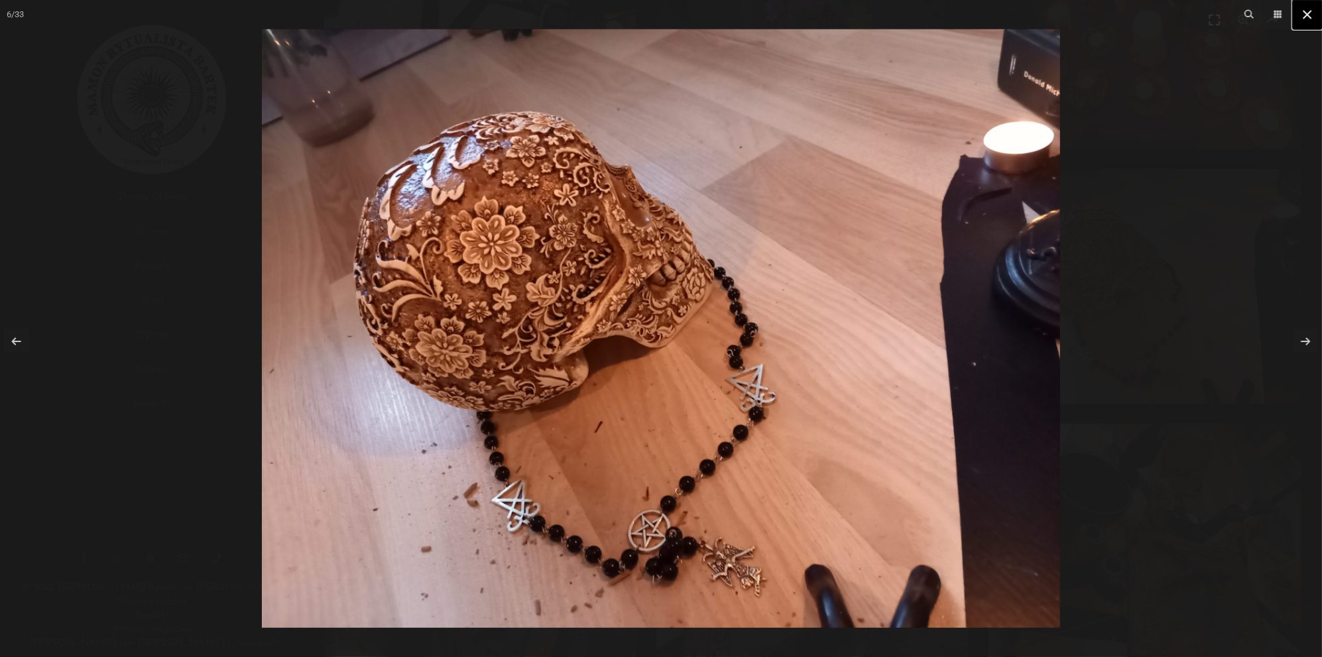
click at [1310, 8] on icon at bounding box center [1307, 15] width 16 height 16
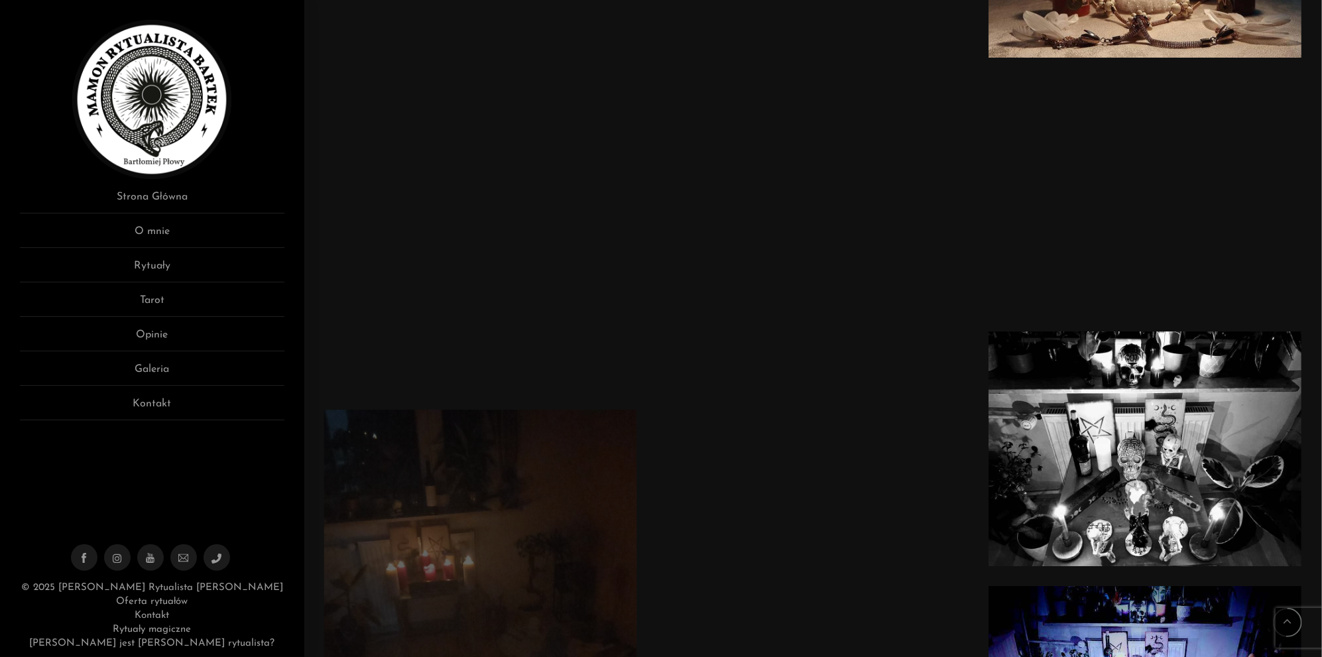
scroll to position [3580, 0]
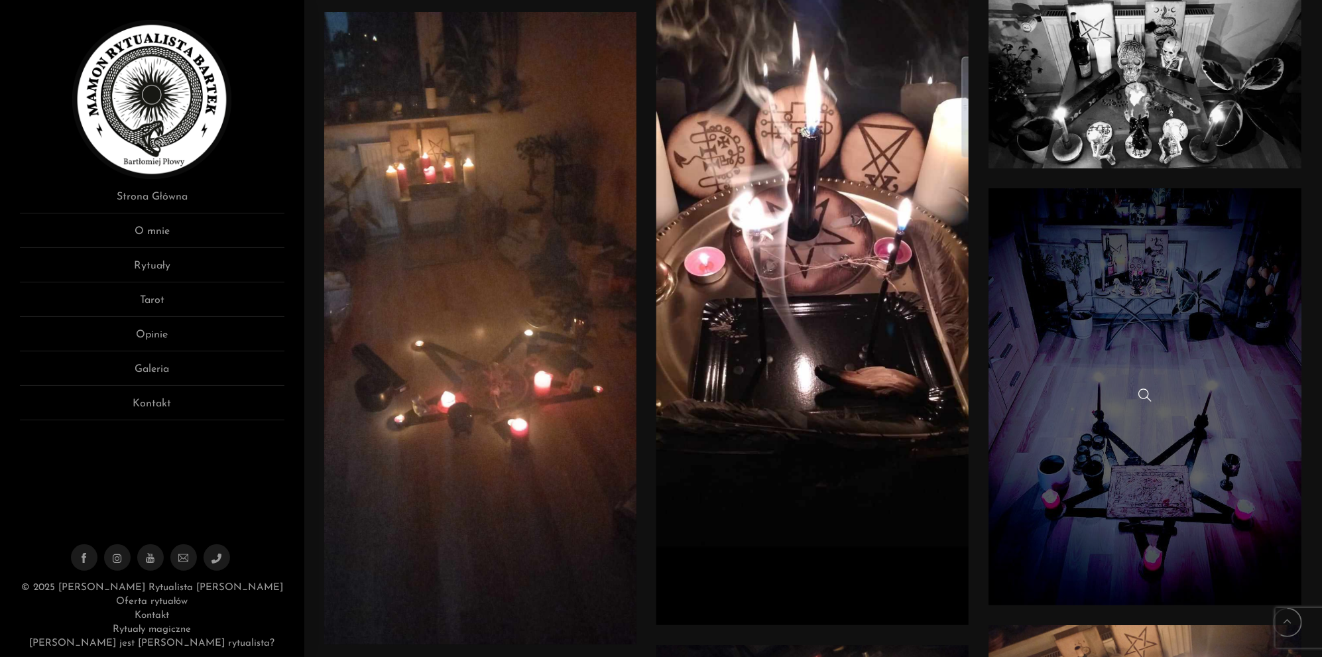
click at [1084, 534] on link at bounding box center [1144, 396] width 313 height 417
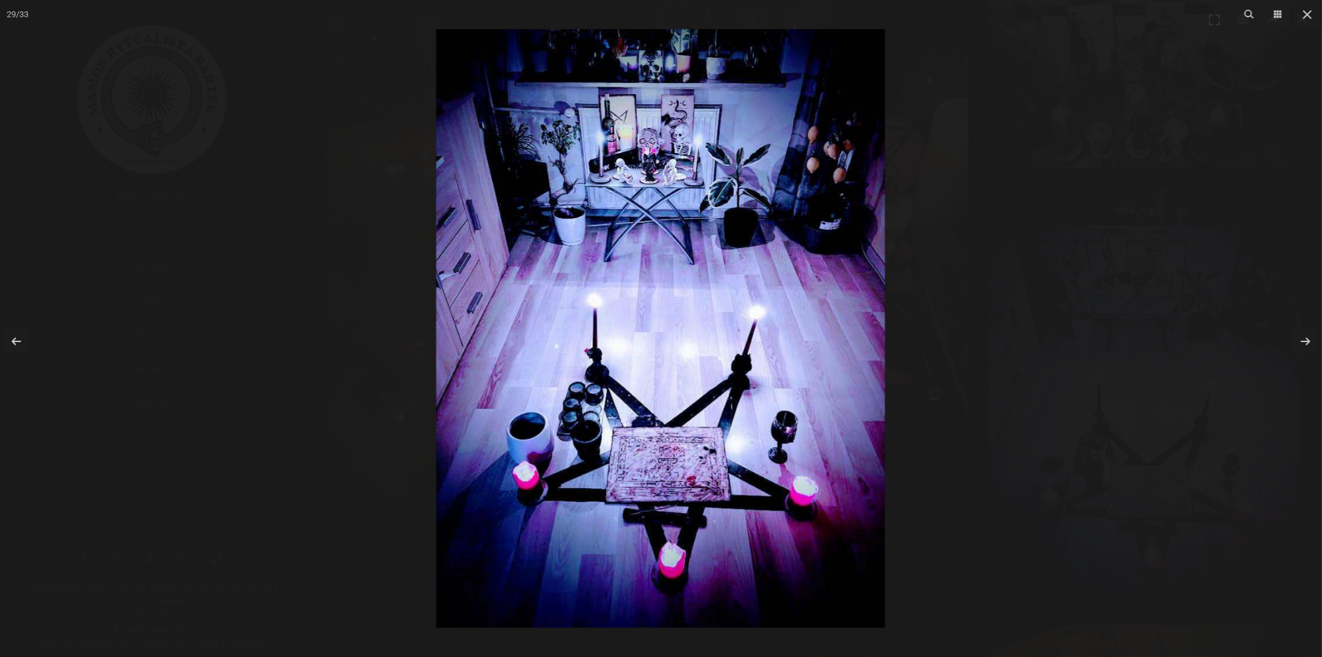
click at [686, 469] on img at bounding box center [660, 328] width 449 height 599
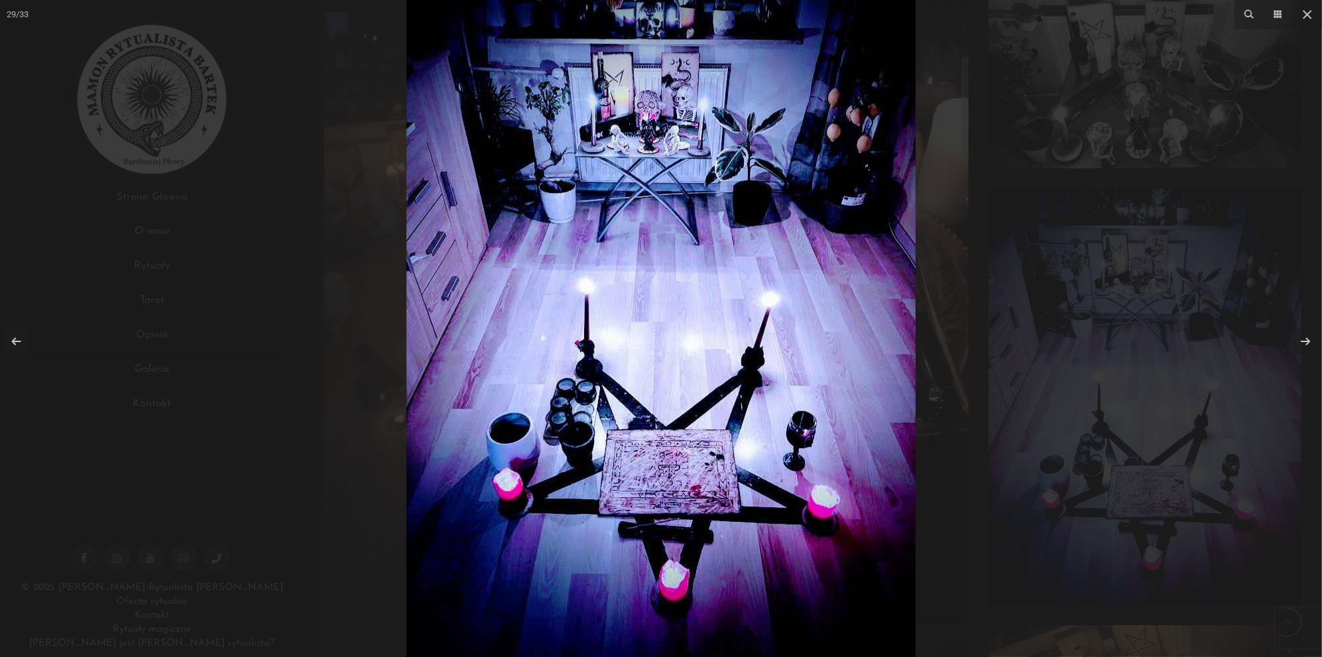
click at [686, 469] on img at bounding box center [660, 317] width 509 height 679
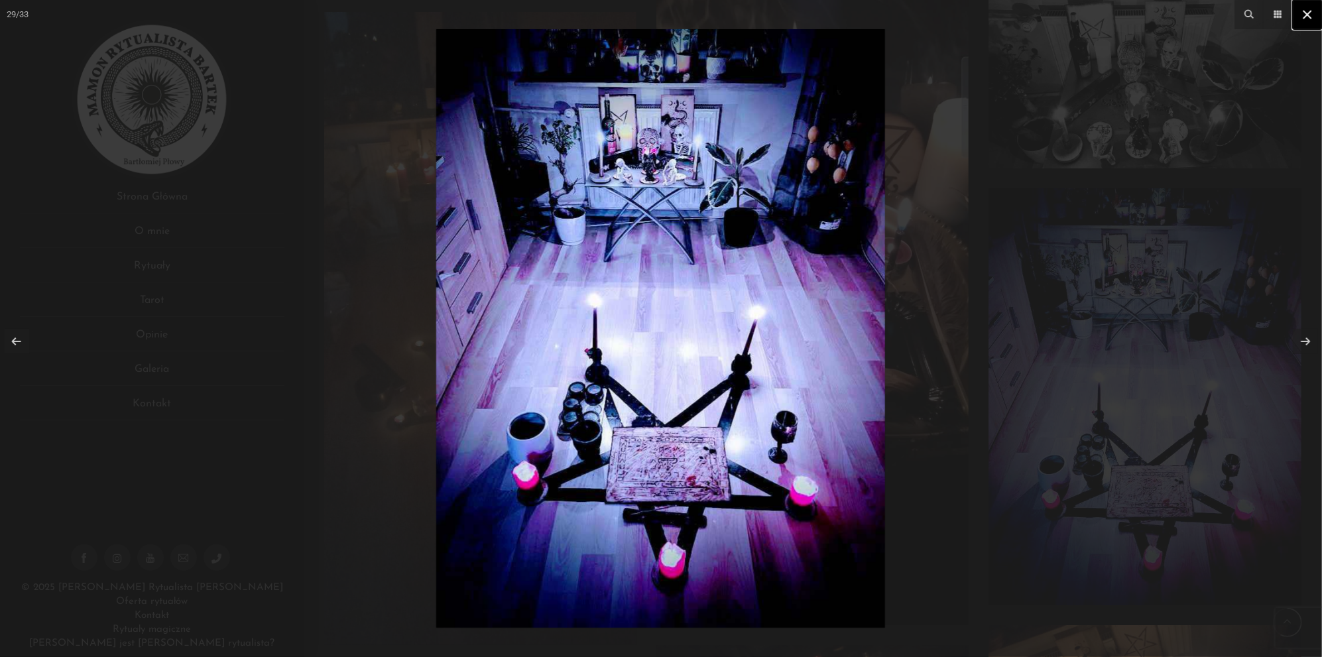
click at [1301, 19] on icon at bounding box center [1307, 15] width 16 height 16
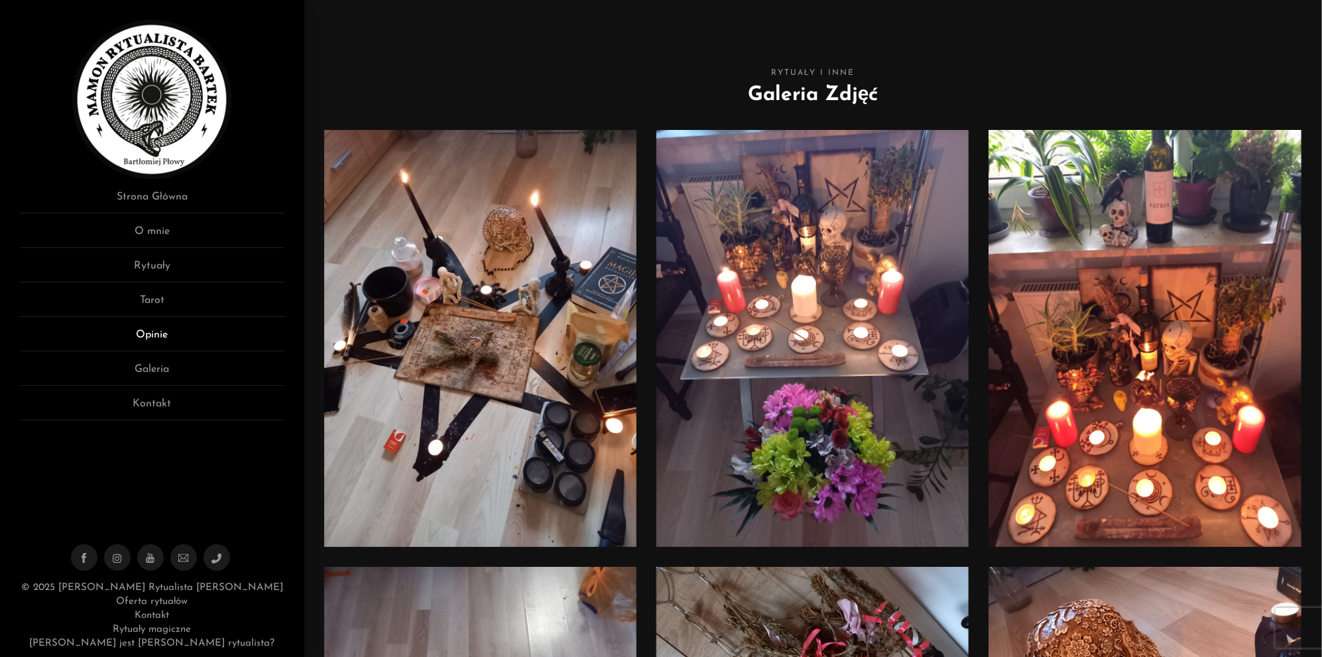
click at [162, 337] on link "Opinie" at bounding box center [152, 339] width 265 height 25
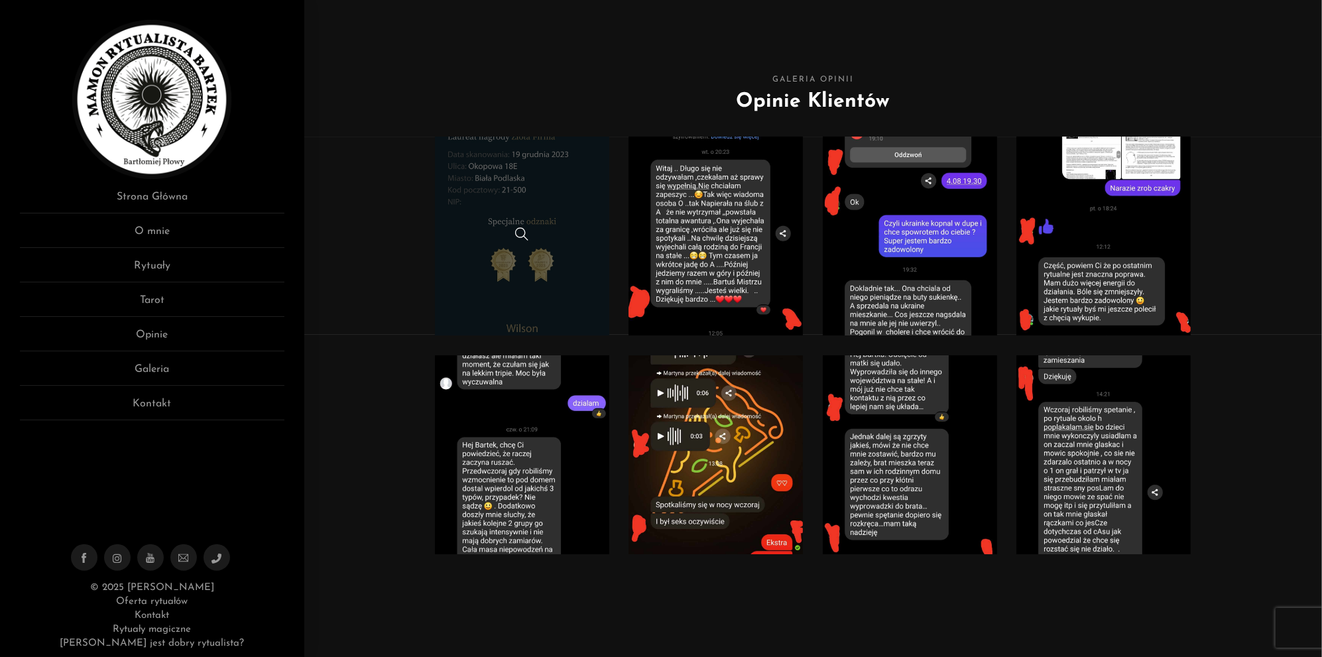
click at [528, 216] on link at bounding box center [522, 236] width 174 height 199
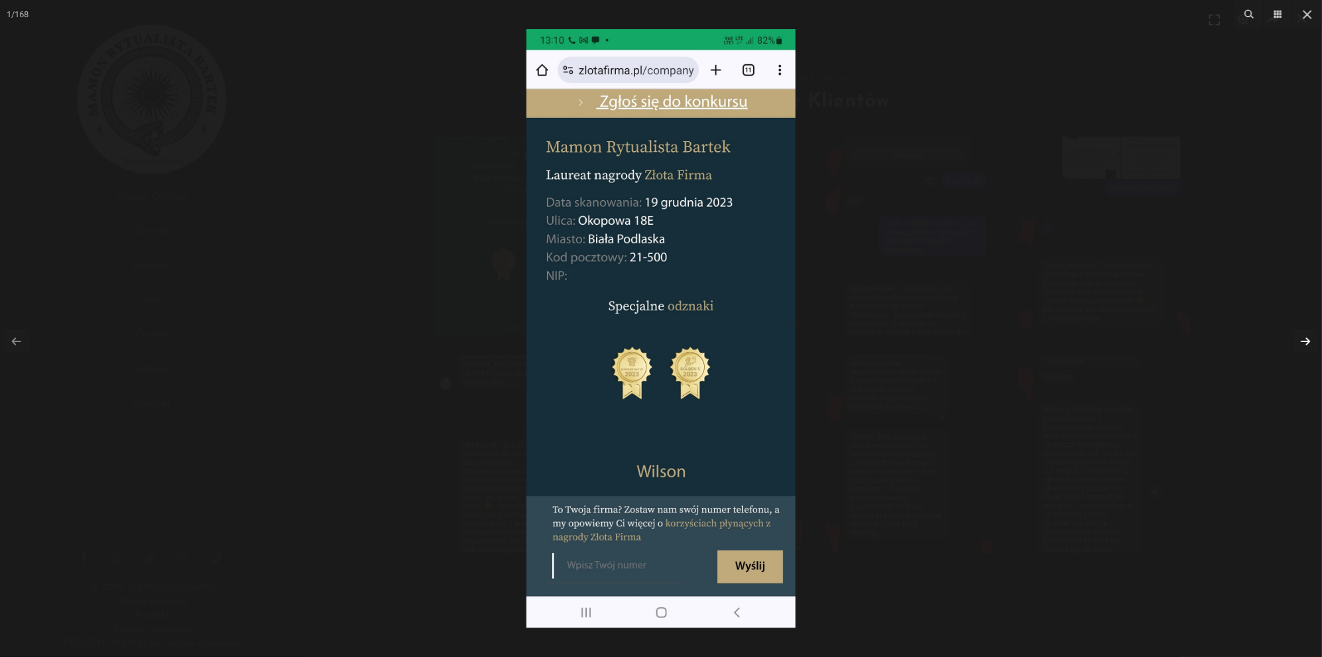
click at [1307, 332] on link at bounding box center [1305, 341] width 25 height 25
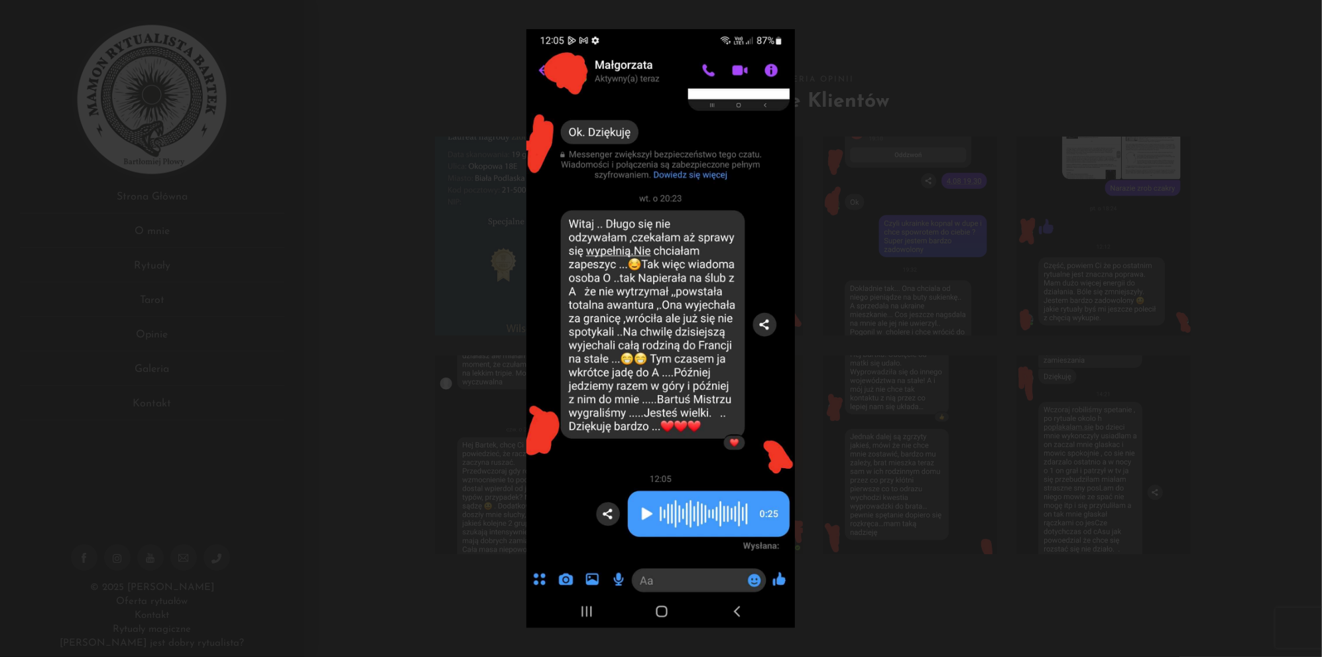
click at [1307, 332] on div at bounding box center [661, 328] width 1322 height 657
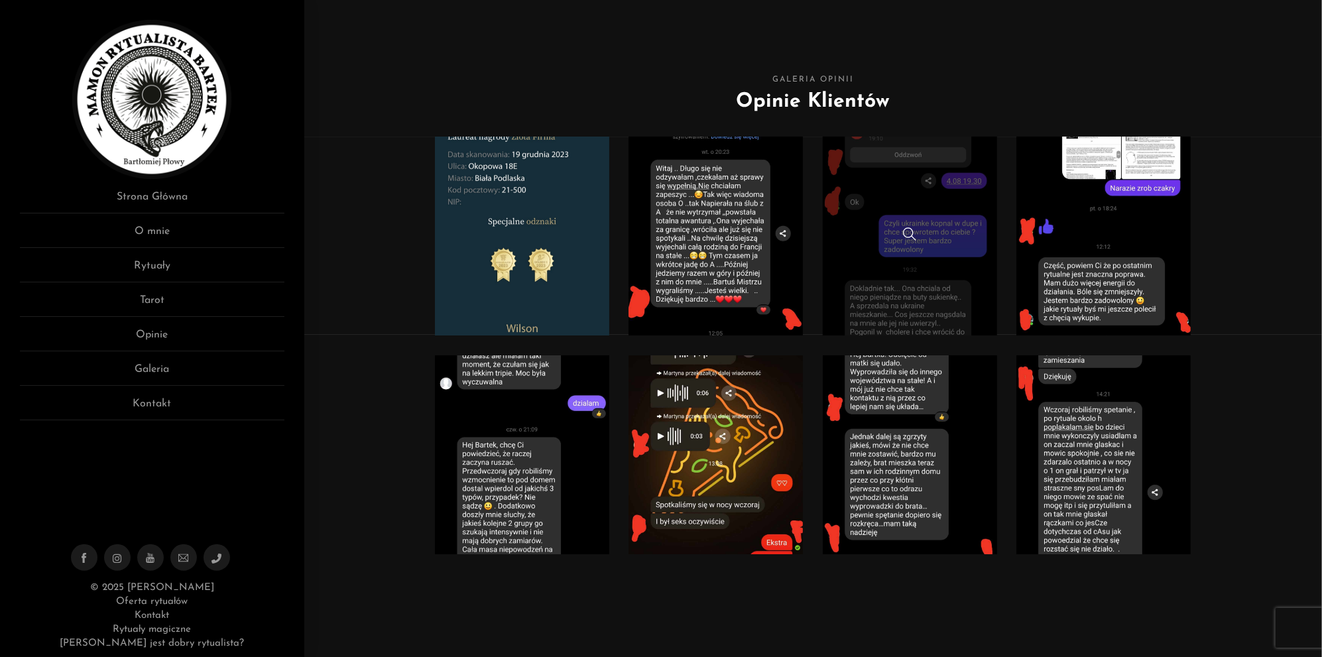
click at [919, 270] on link at bounding box center [910, 236] width 174 height 199
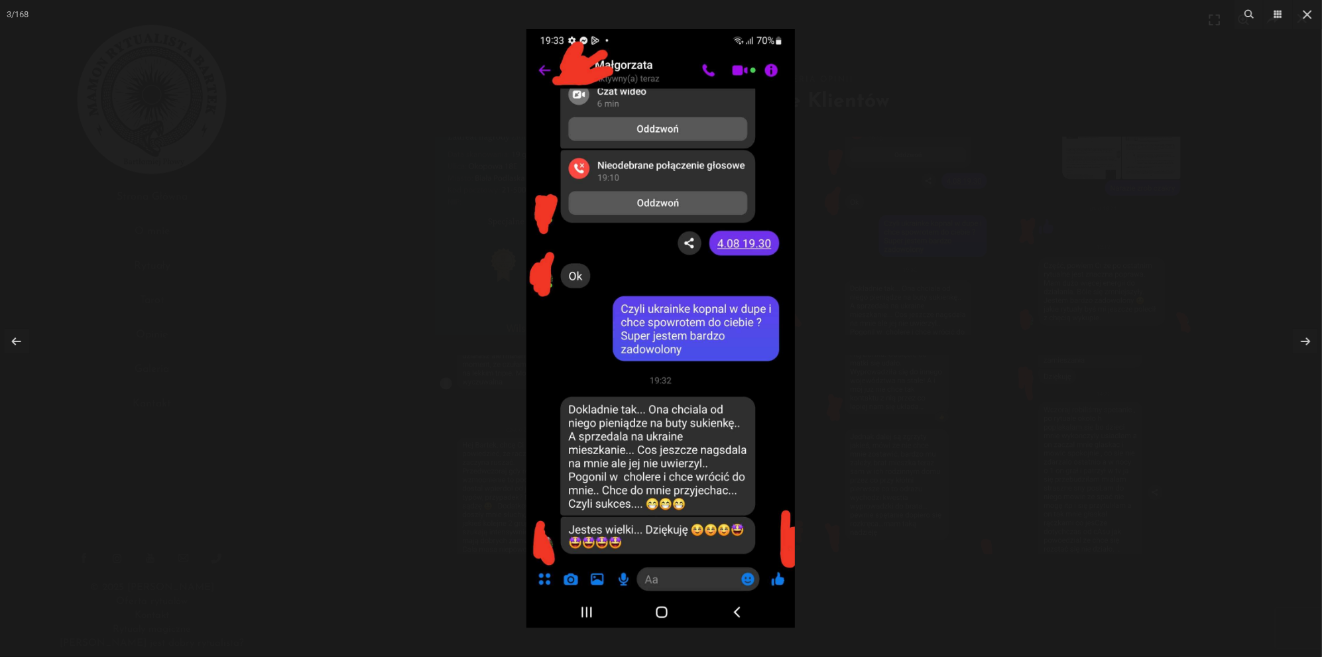
click at [1235, 183] on div at bounding box center [661, 328] width 1322 height 657
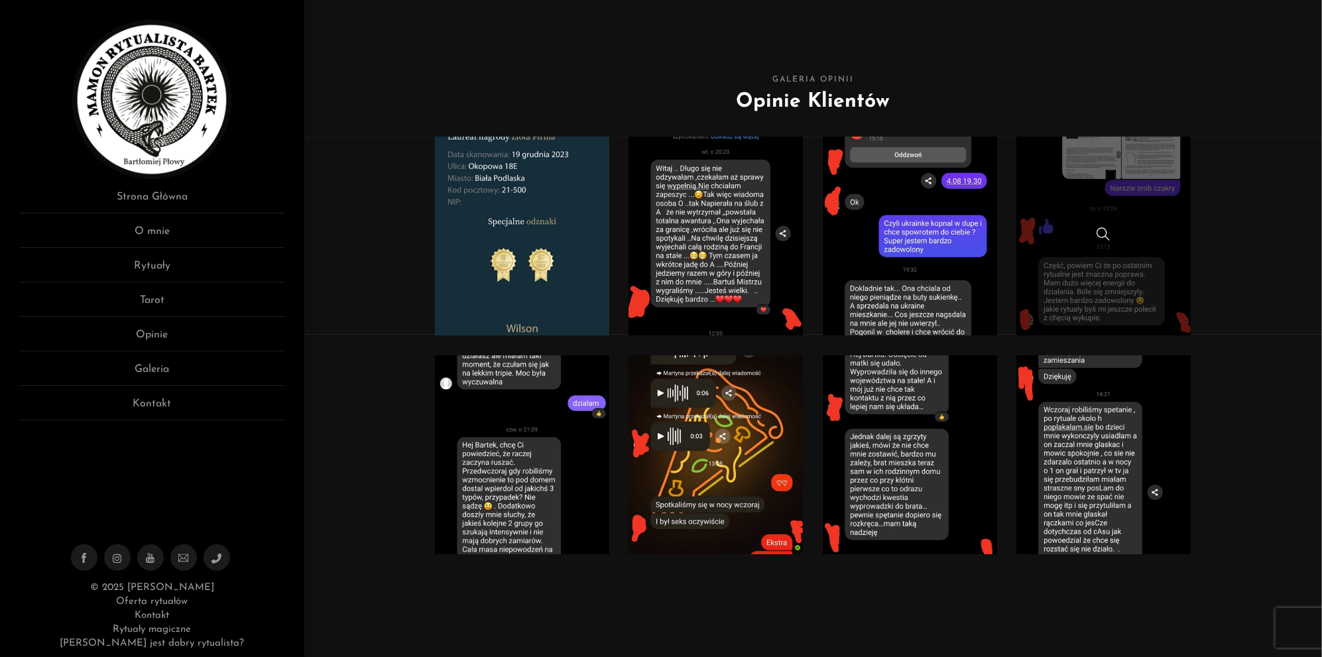
click at [1105, 281] on link at bounding box center [1103, 236] width 174 height 199
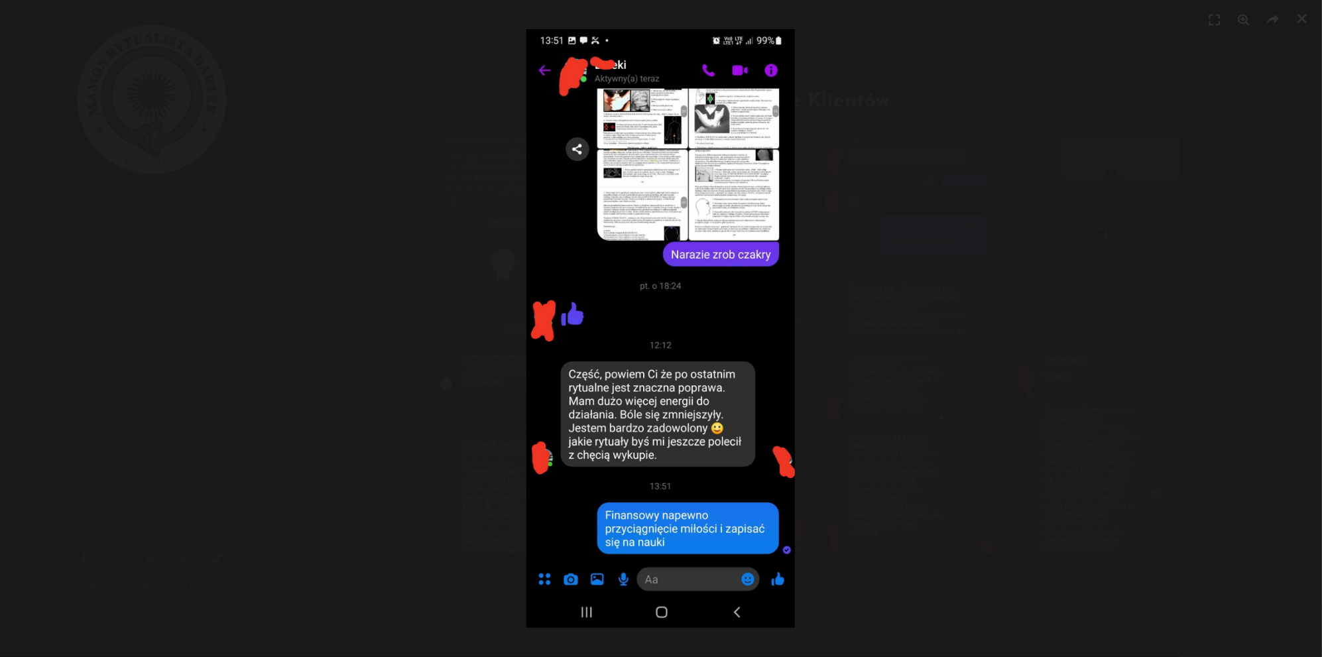
click at [1105, 281] on div at bounding box center [661, 328] width 1322 height 657
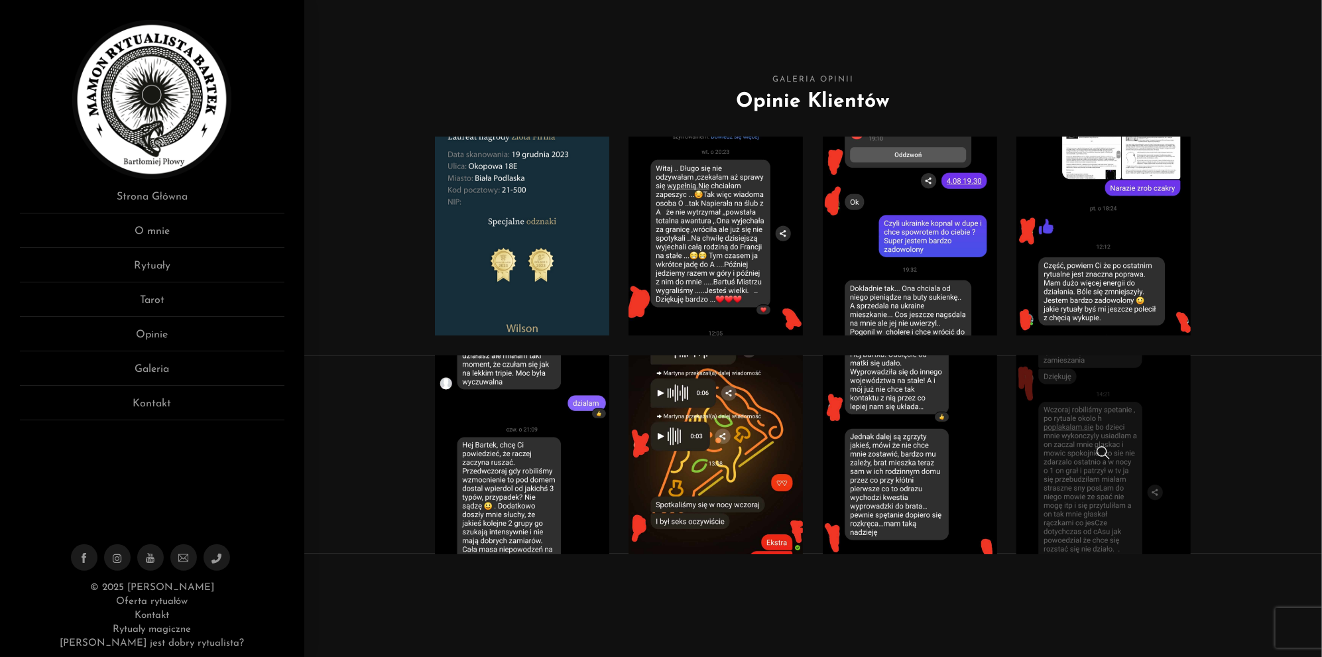
click at [1079, 425] on link at bounding box center [1103, 454] width 174 height 199
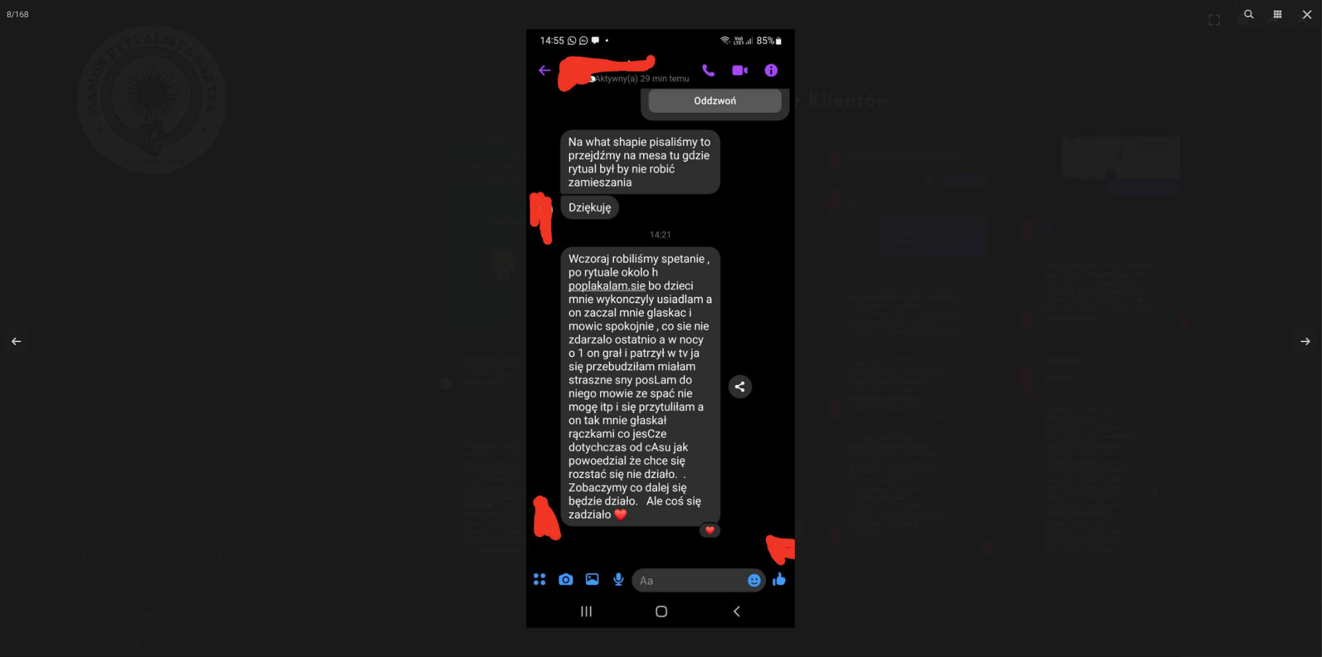
click at [344, 276] on div at bounding box center [661, 328] width 1322 height 657
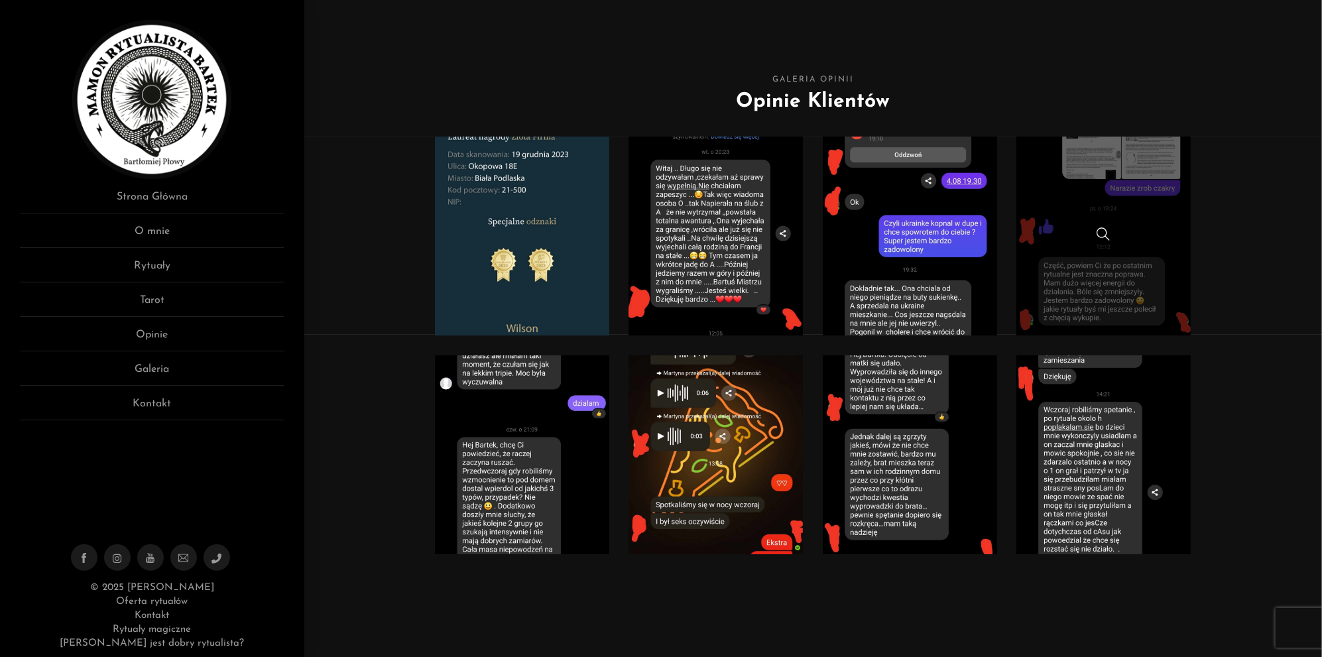
click at [1057, 247] on link at bounding box center [1103, 236] width 174 height 199
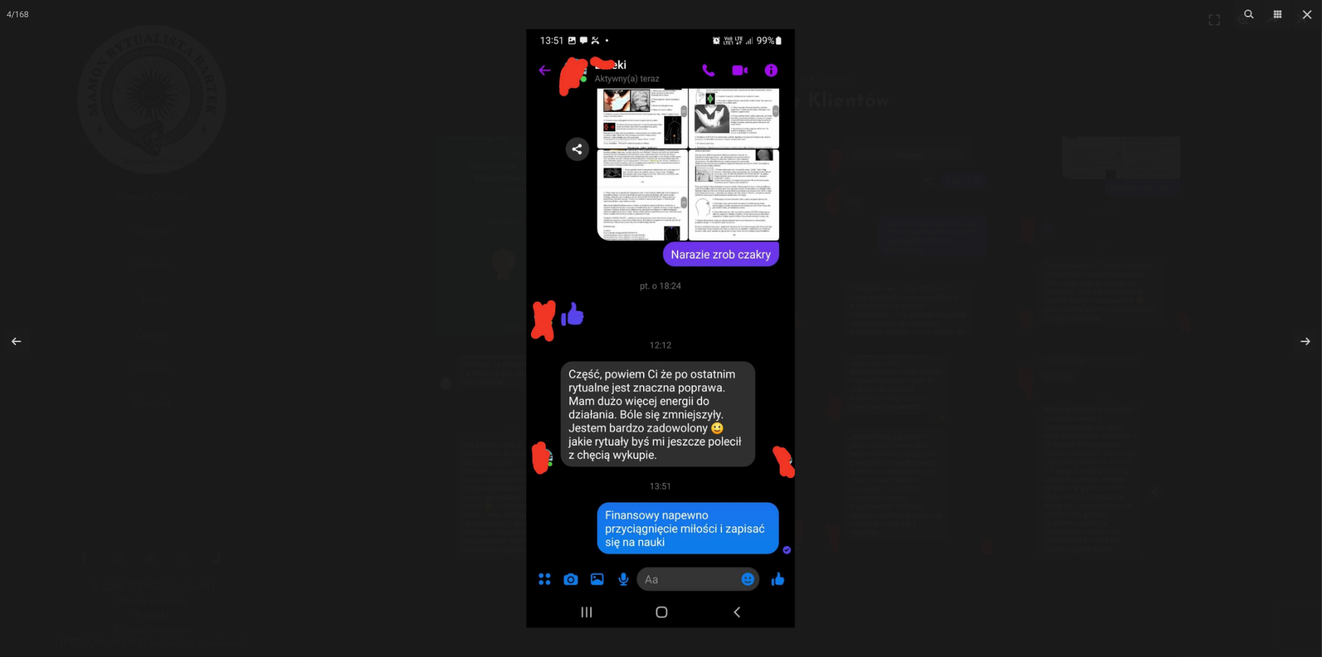
click at [196, 261] on div at bounding box center [661, 328] width 1322 height 657
